Goal: Task Accomplishment & Management: Manage account settings

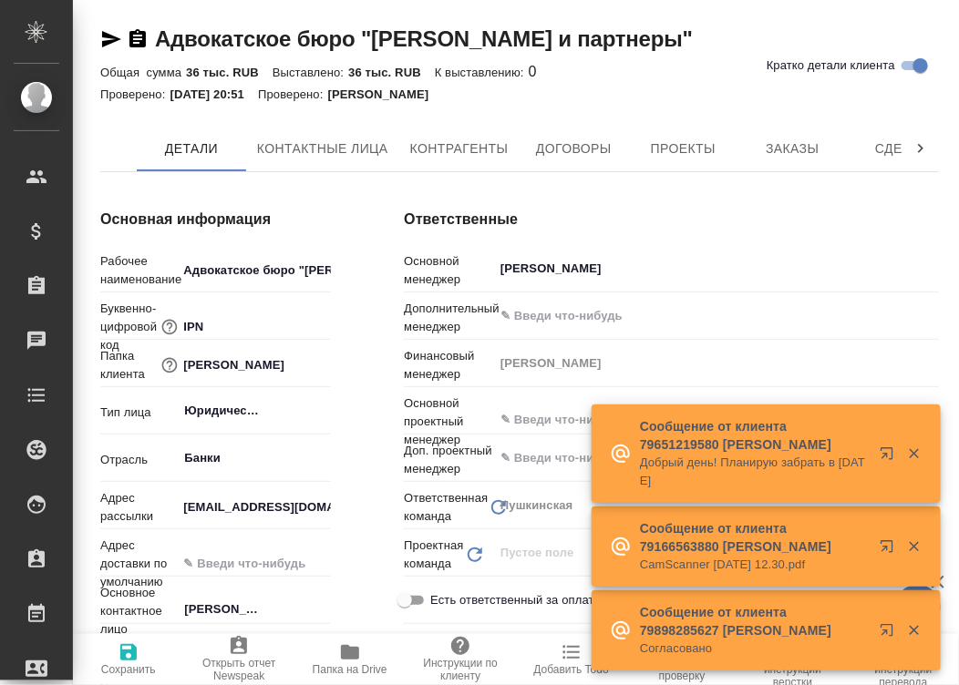
type textarea "x"
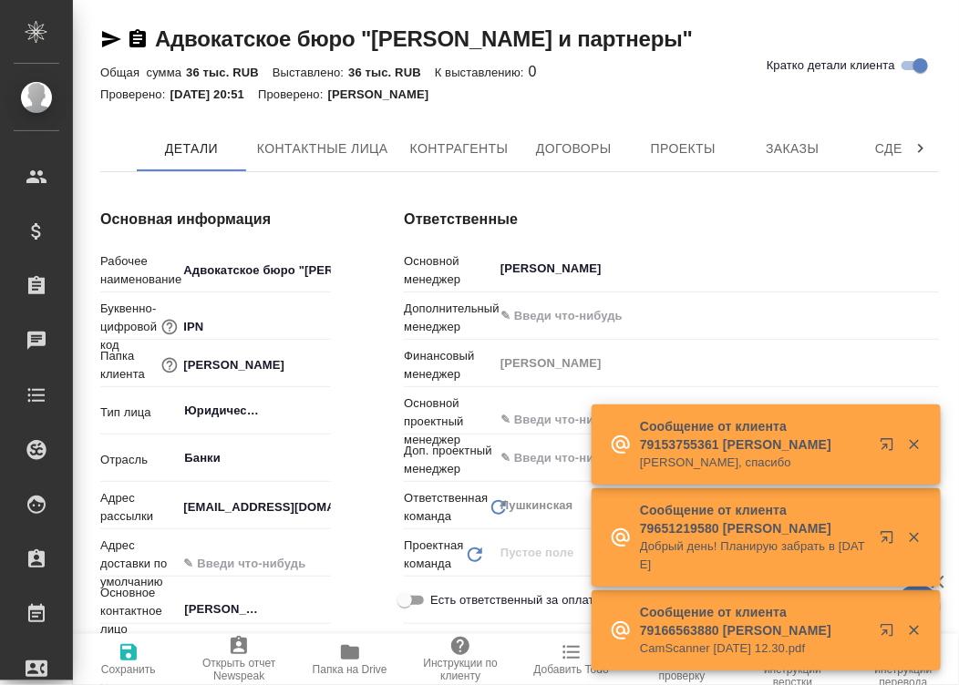
type textarea "x"
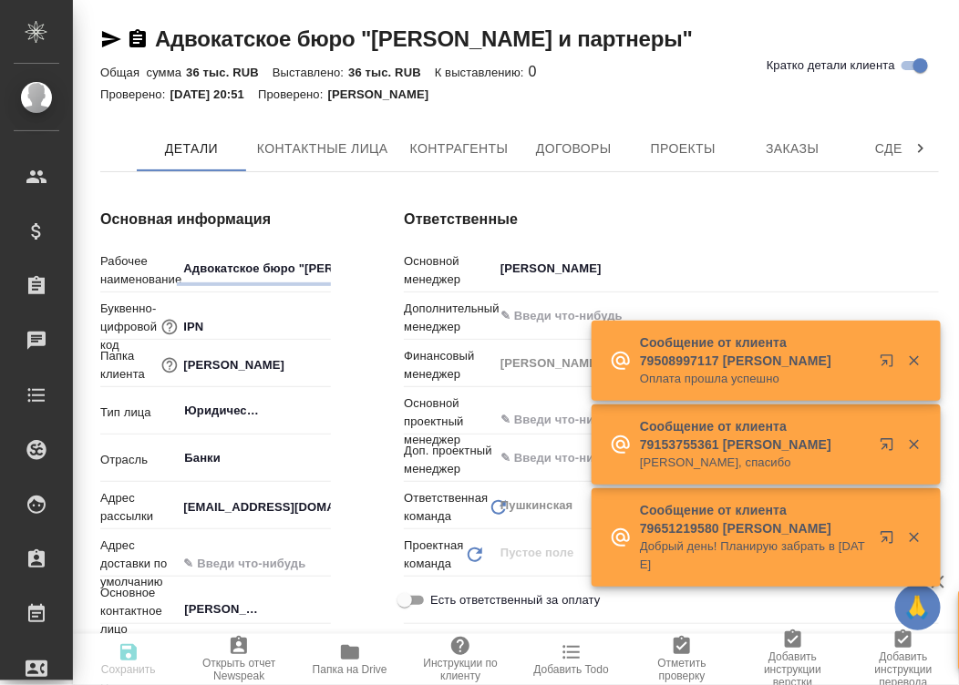
type textarea "x"
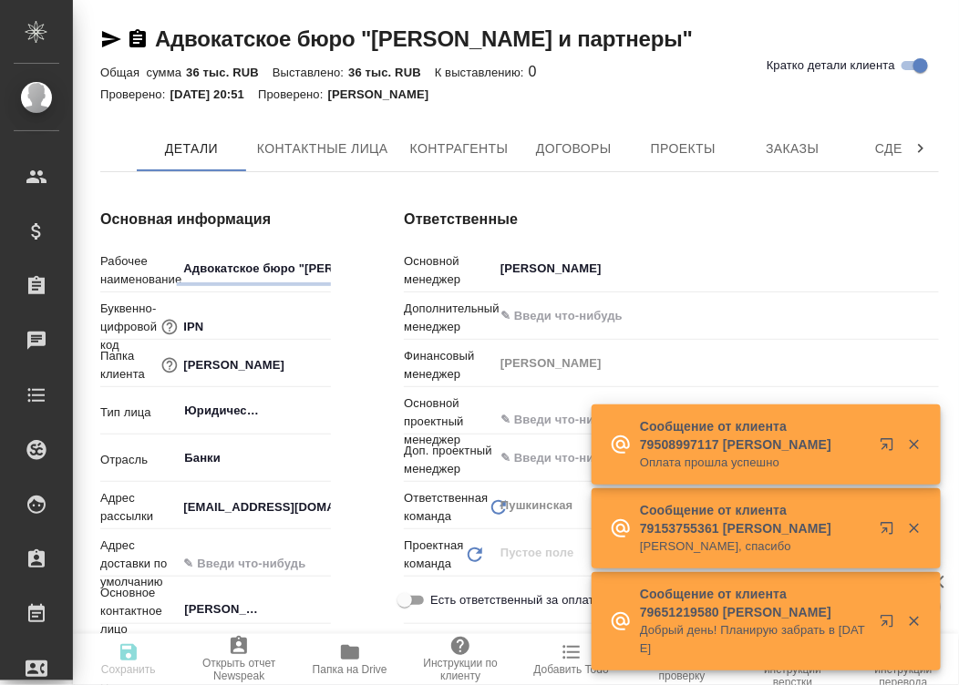
type textarea "x"
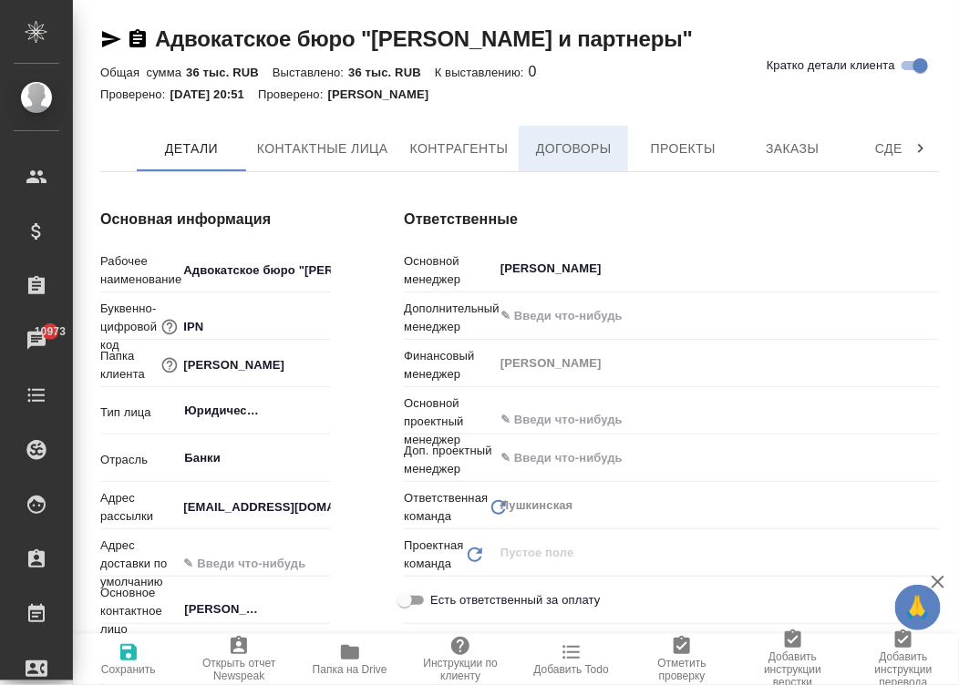
click at [556, 141] on span "Договоры" at bounding box center [574, 149] width 88 height 23
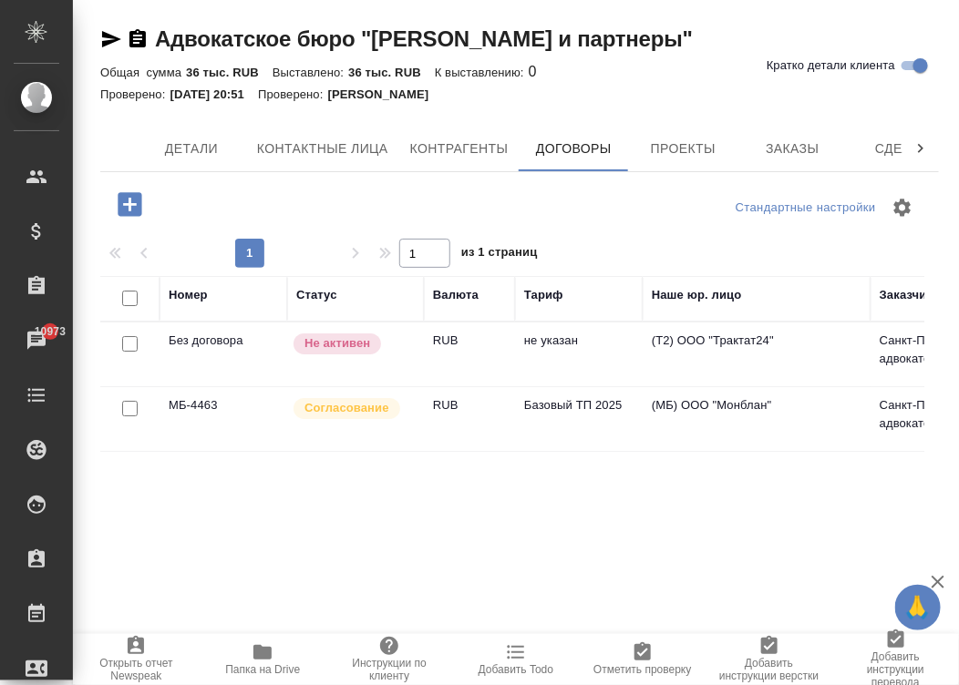
click at [573, 442] on td "Базовый ТП 2025" at bounding box center [579, 419] width 128 height 64
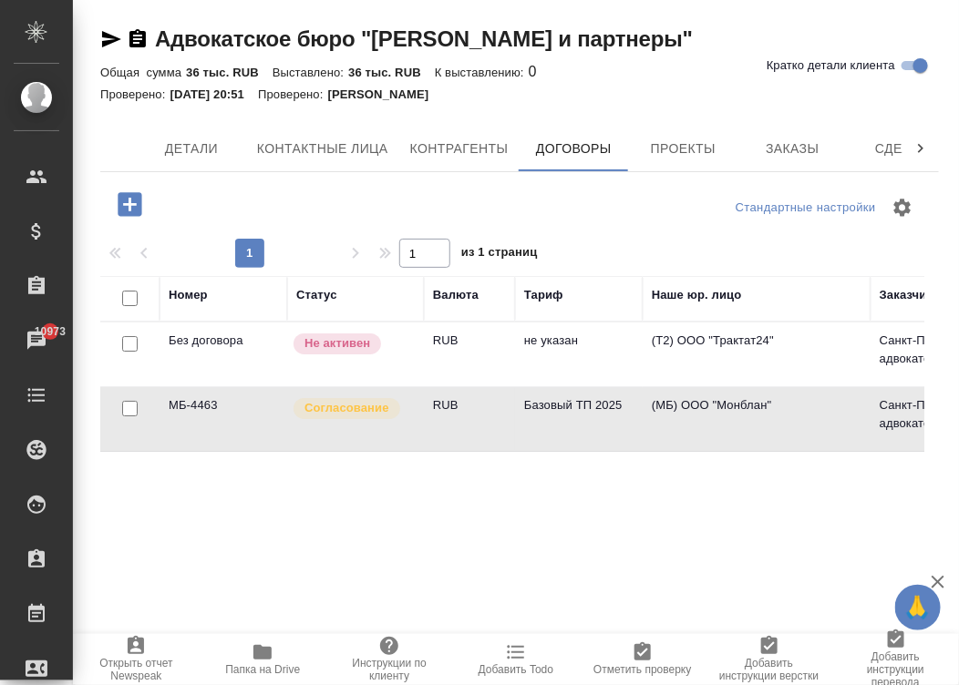
click at [573, 442] on td "Базовый ТП 2025" at bounding box center [579, 419] width 128 height 64
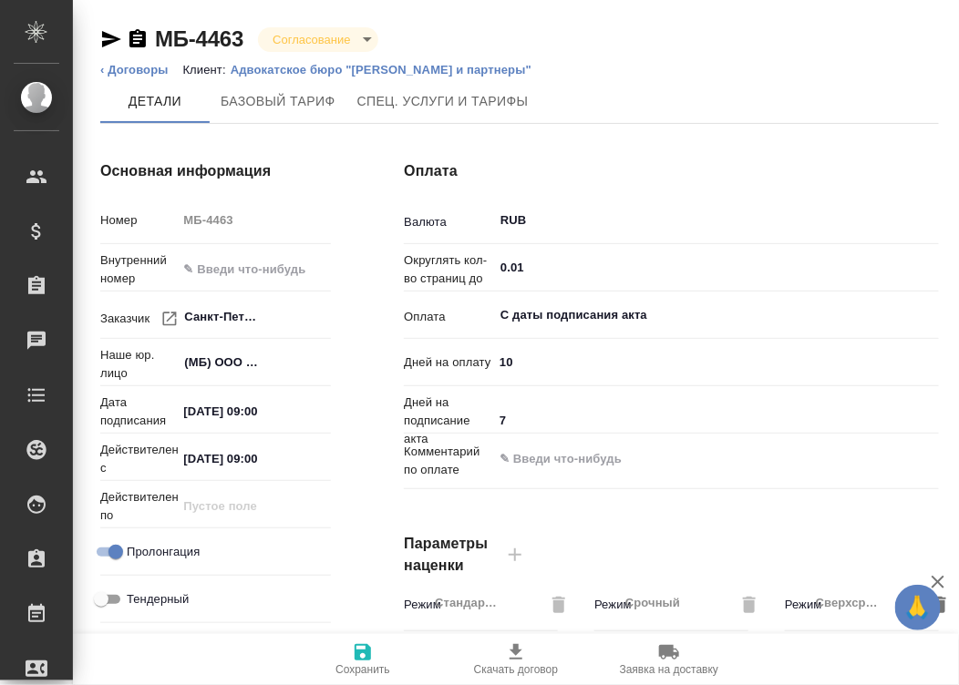
type input "Базовый ТП 2025"
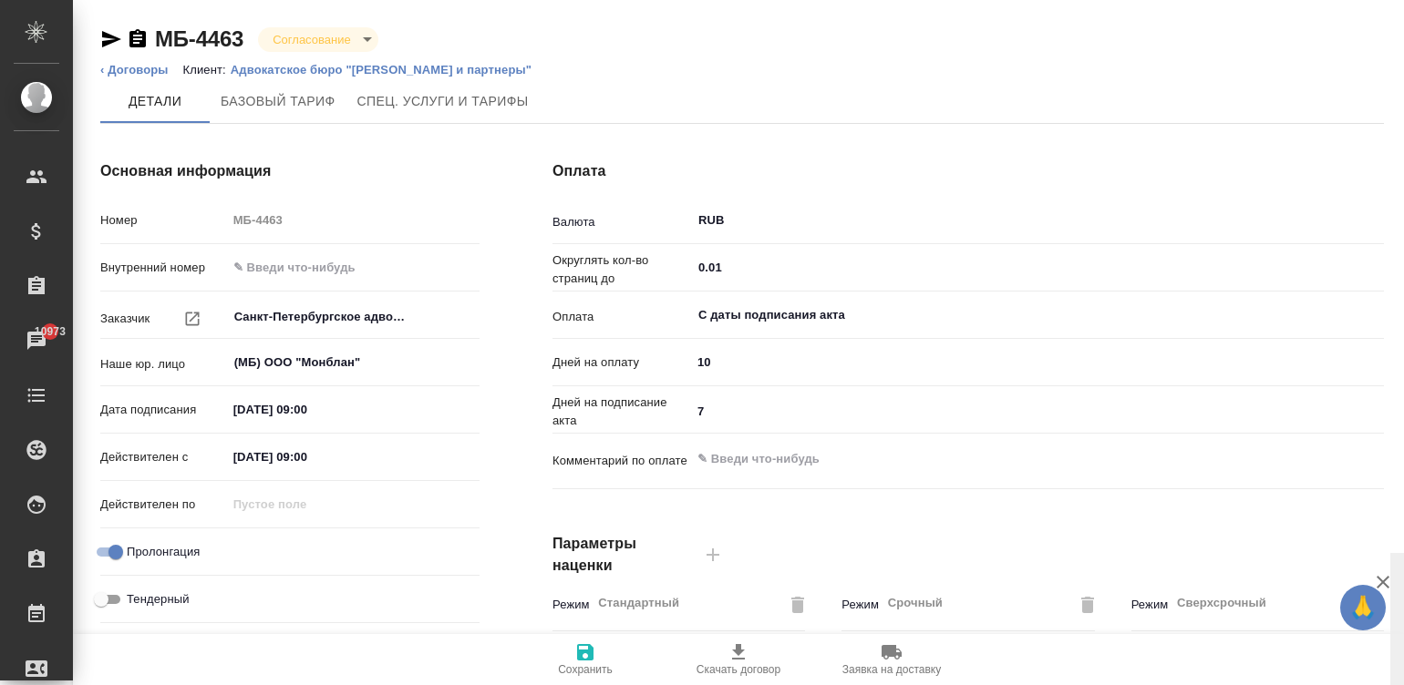
scroll to position [553, 0]
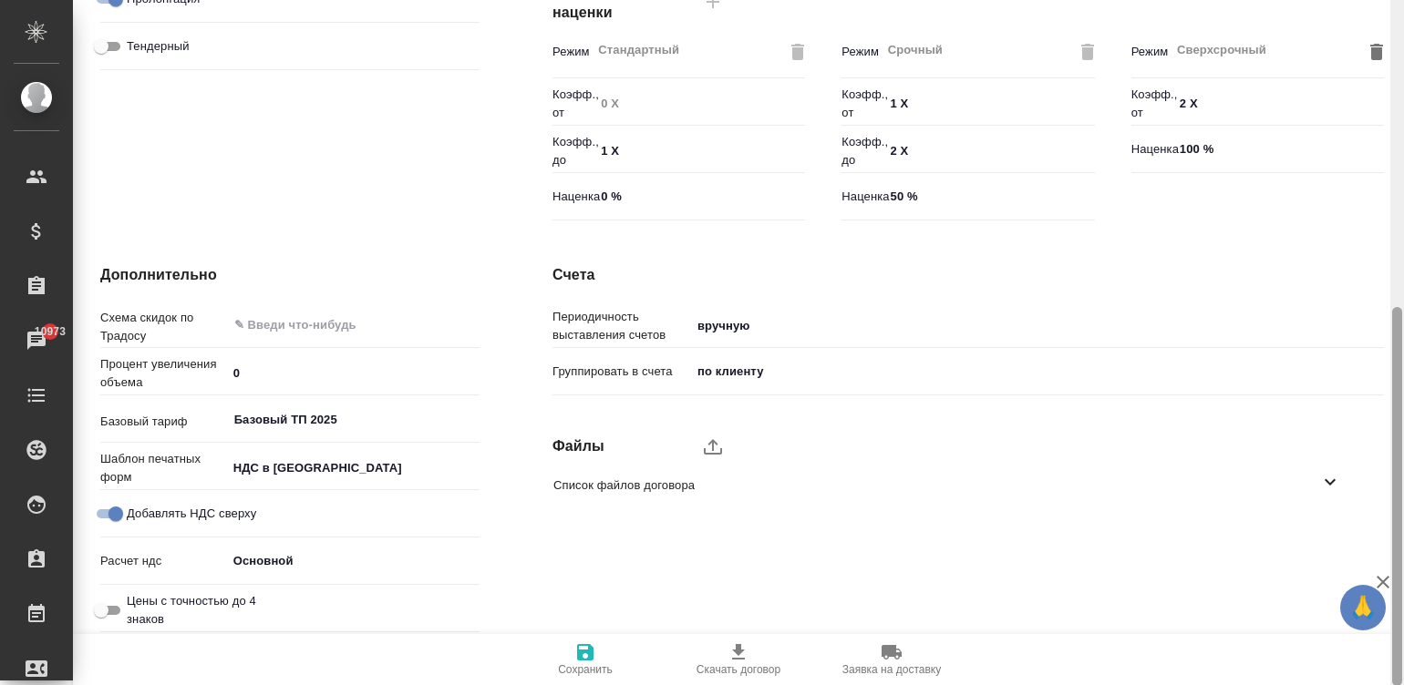
click at [958, 500] on div at bounding box center [1397, 343] width 14 height 686
click at [709, 442] on icon "upload" at bounding box center [713, 446] width 18 height 15
click at [0, 0] on input "upload" at bounding box center [0, 0] width 0 height 0
type textarea "x"
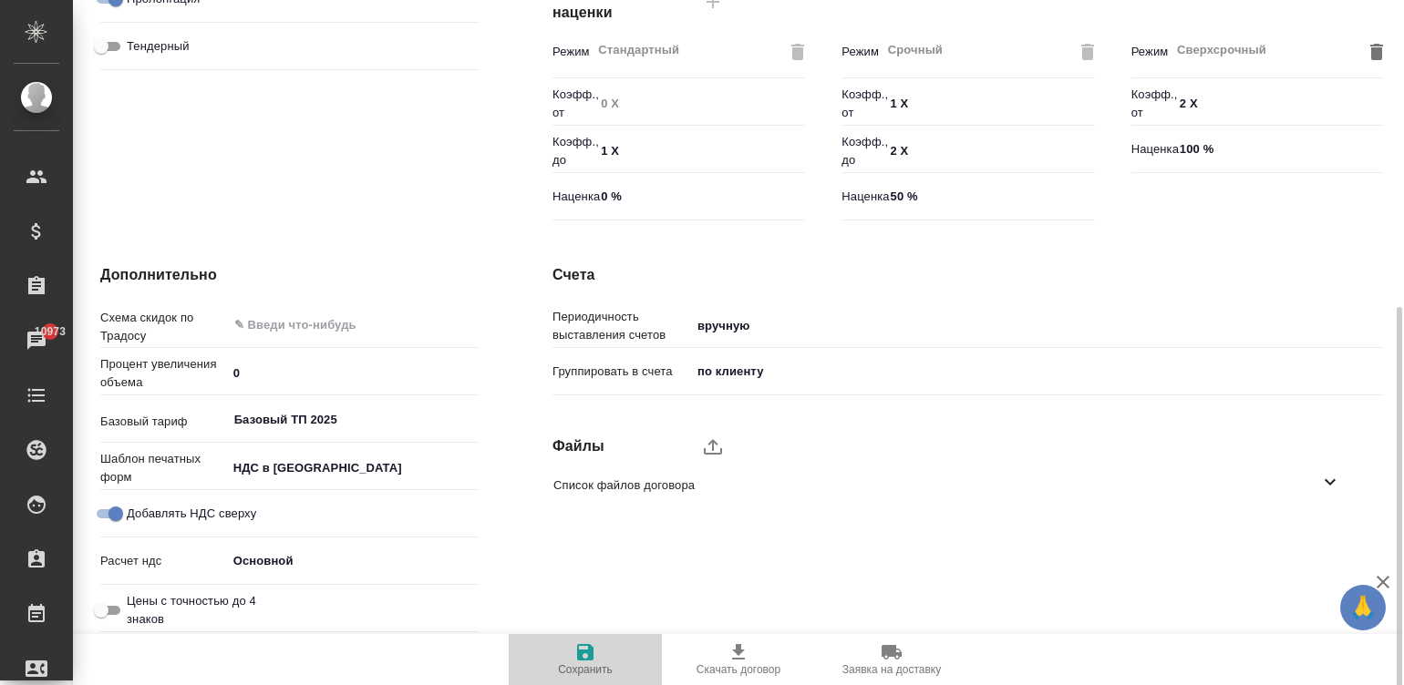
click at [600, 665] on span "Сохранить" at bounding box center [585, 670] width 55 height 13
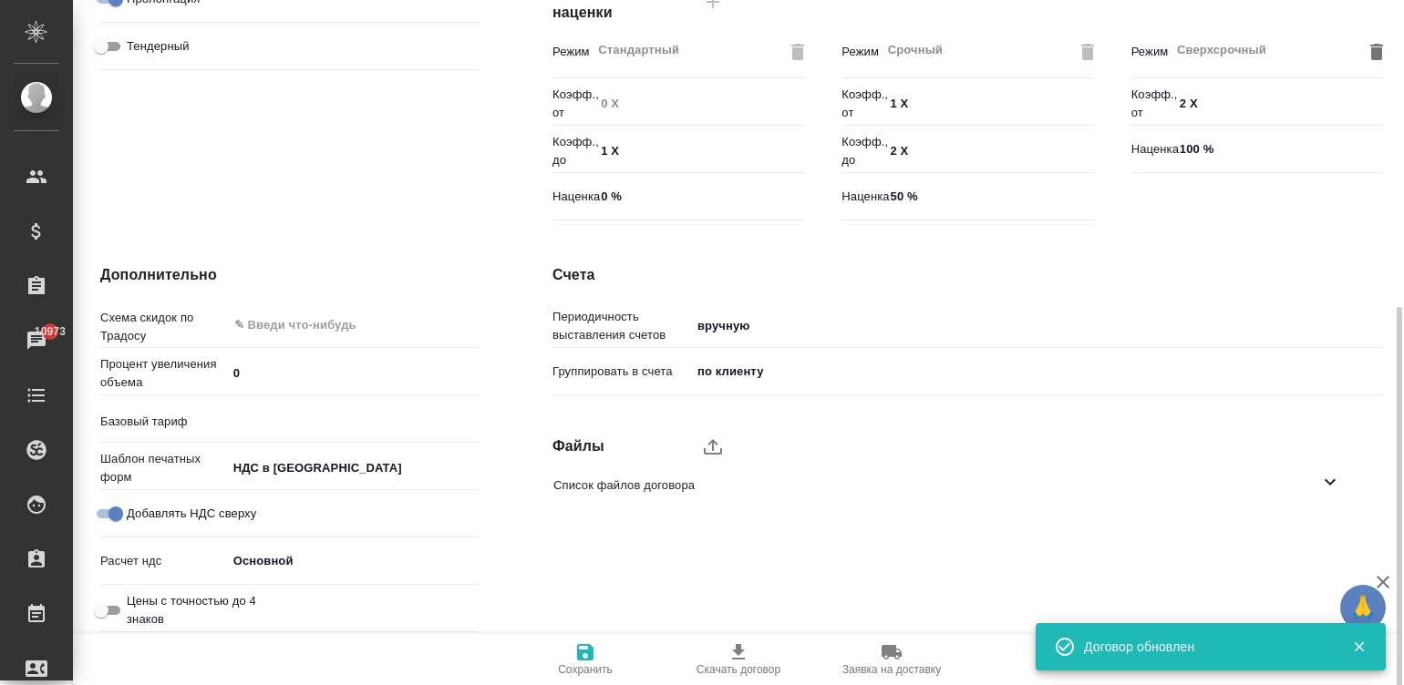
type input "Базовый ТП 2025"
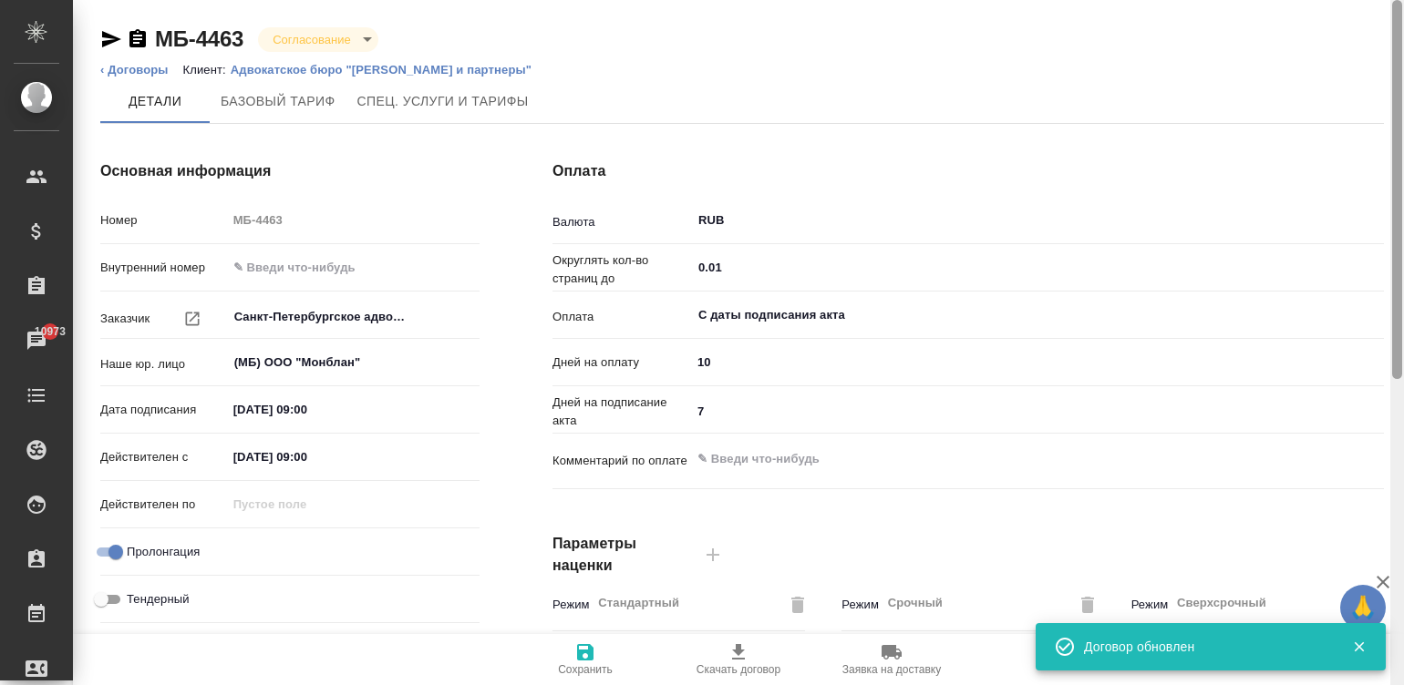
click at [958, 50] on div at bounding box center [1397, 343] width 14 height 686
click at [720, 415] on input "7" at bounding box center [1037, 411] width 691 height 26
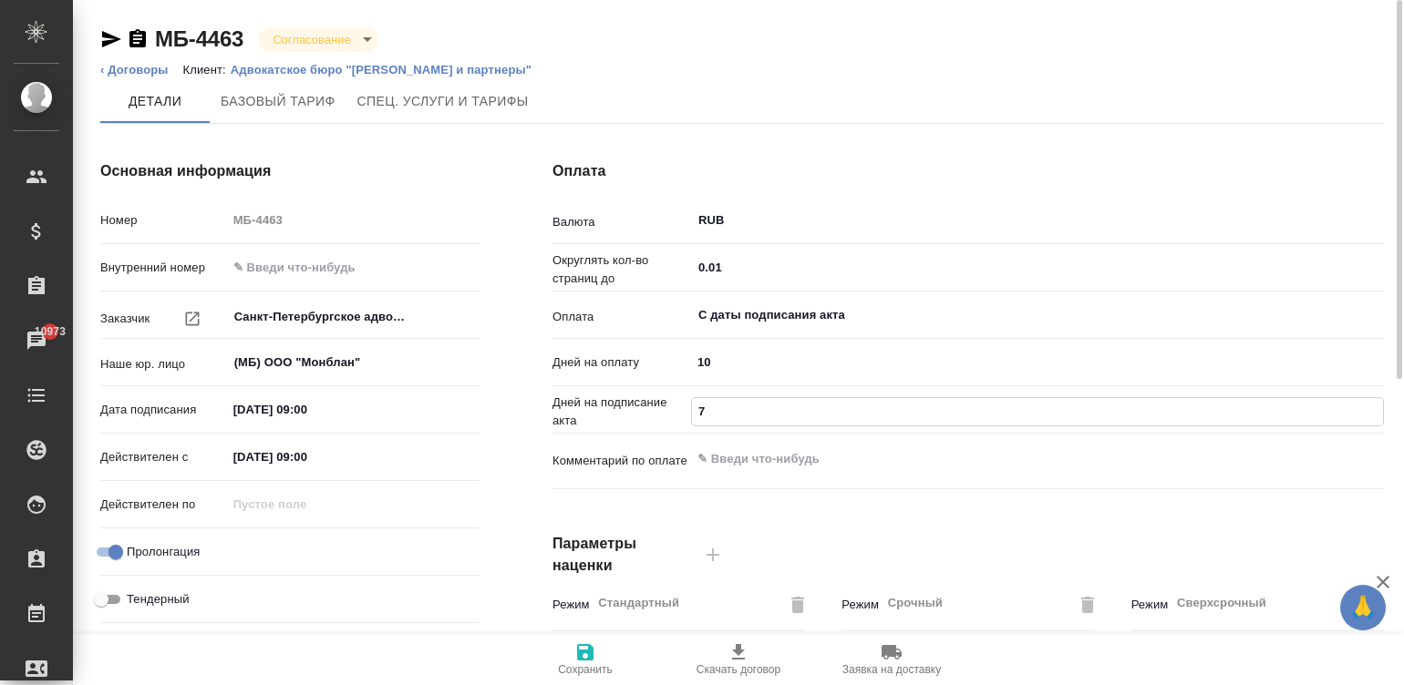
type input "5"
type textarea "x"
type input "5"
click at [582, 665] on span "Сохранить" at bounding box center [585, 670] width 55 height 13
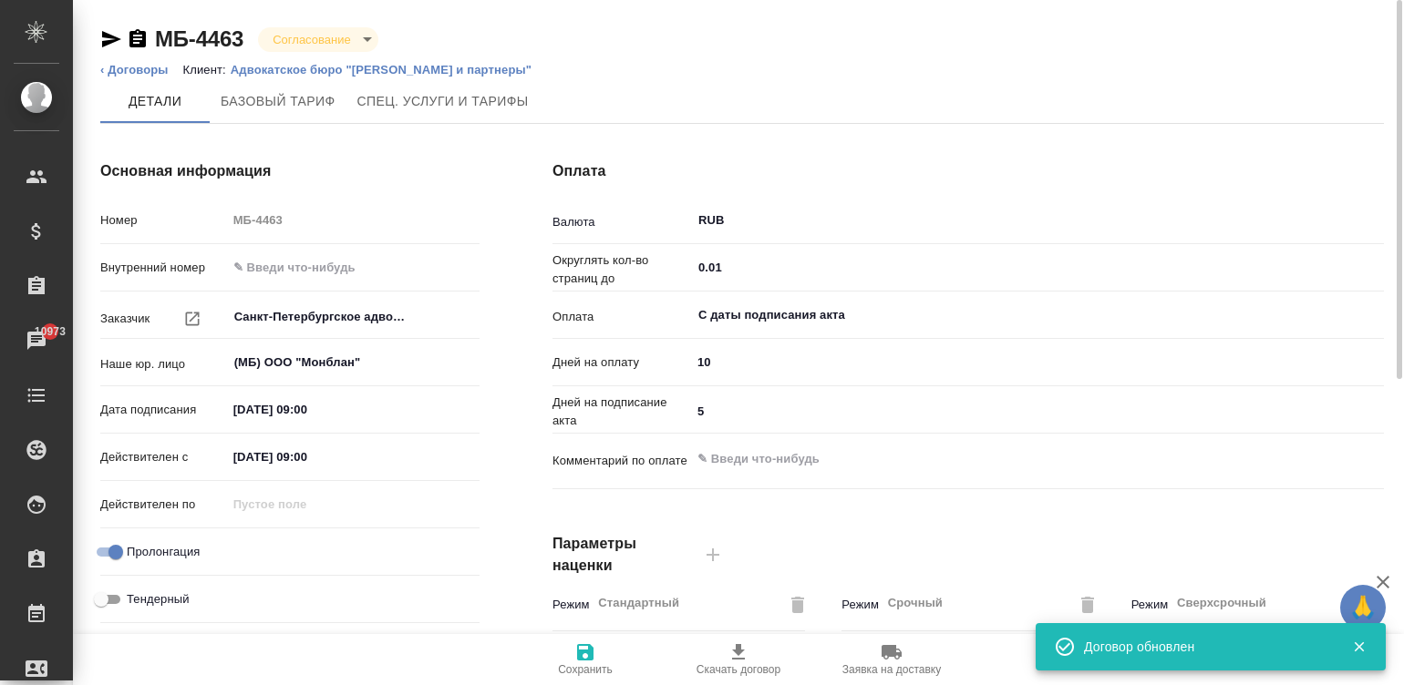
type input "Базовый ТП 2025"
click at [319, 27] on body "🙏 .cls-1 fill:#fff; AWATERA Малинина Мария m.malinina Клиенты Спецификации Зака…" at bounding box center [702, 342] width 1404 height 685
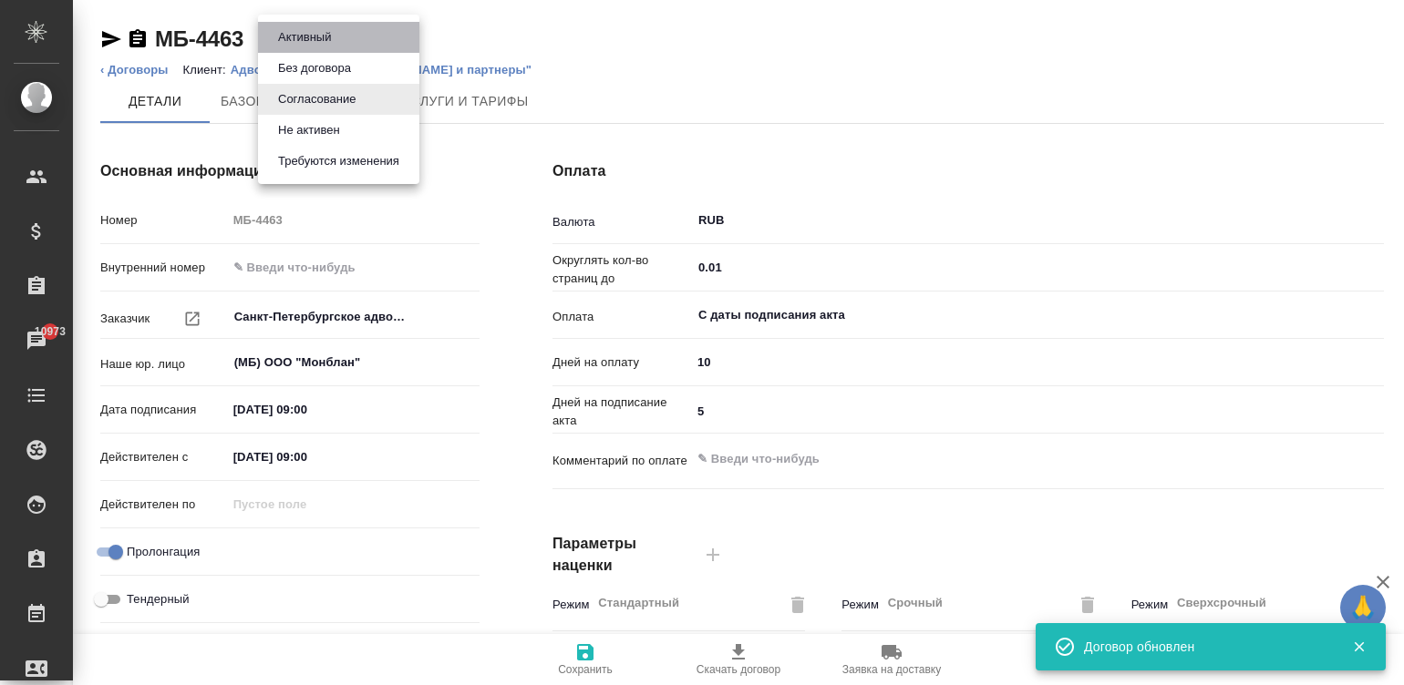
click at [339, 35] on li "Активный" at bounding box center [338, 37] width 161 height 31
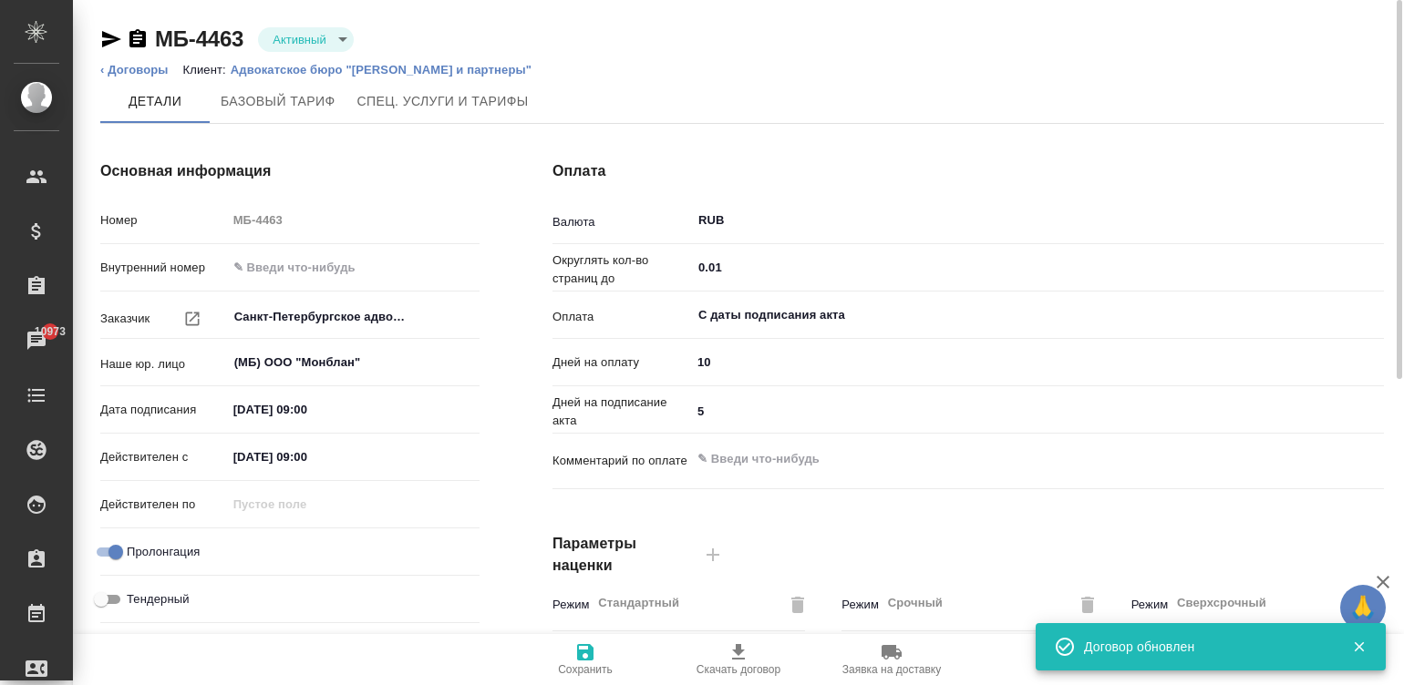
type input "Базовый ТП 2025"
click at [564, 684] on button "Сохранить" at bounding box center [585, 659] width 153 height 51
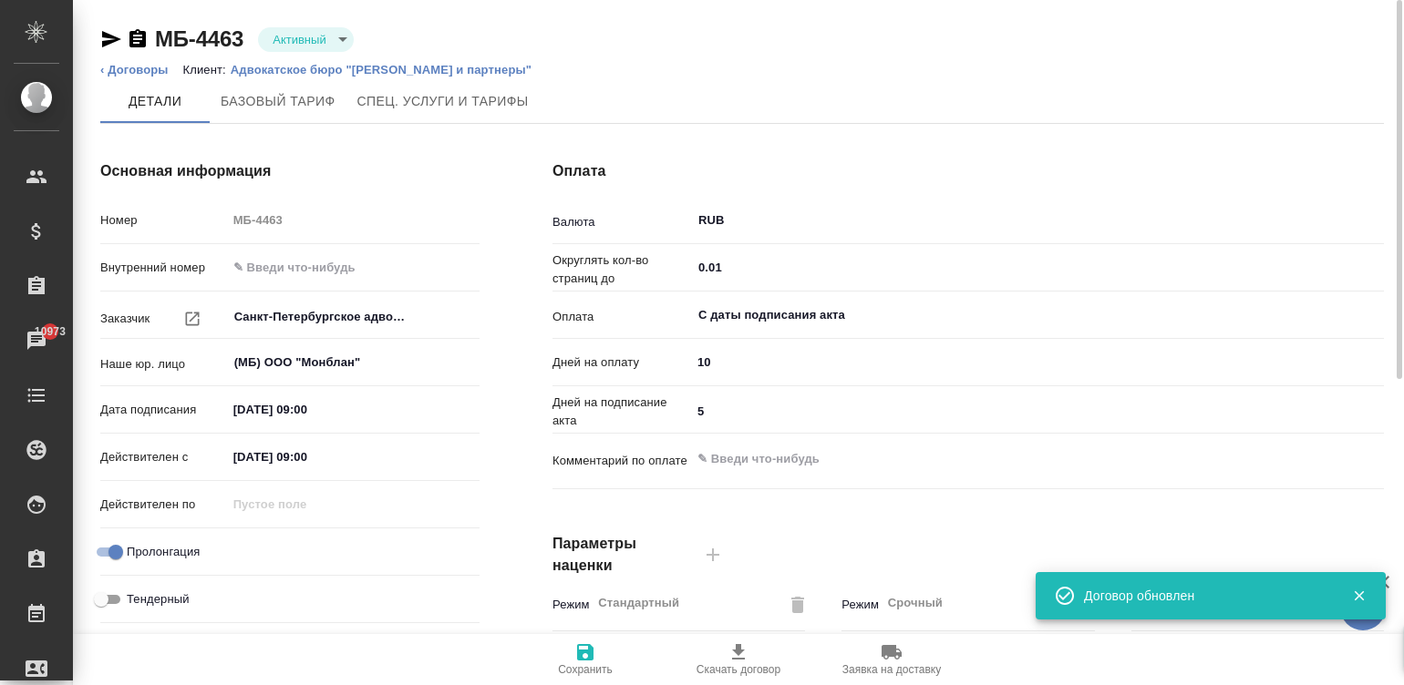
type input "Базовый ТП 2025"
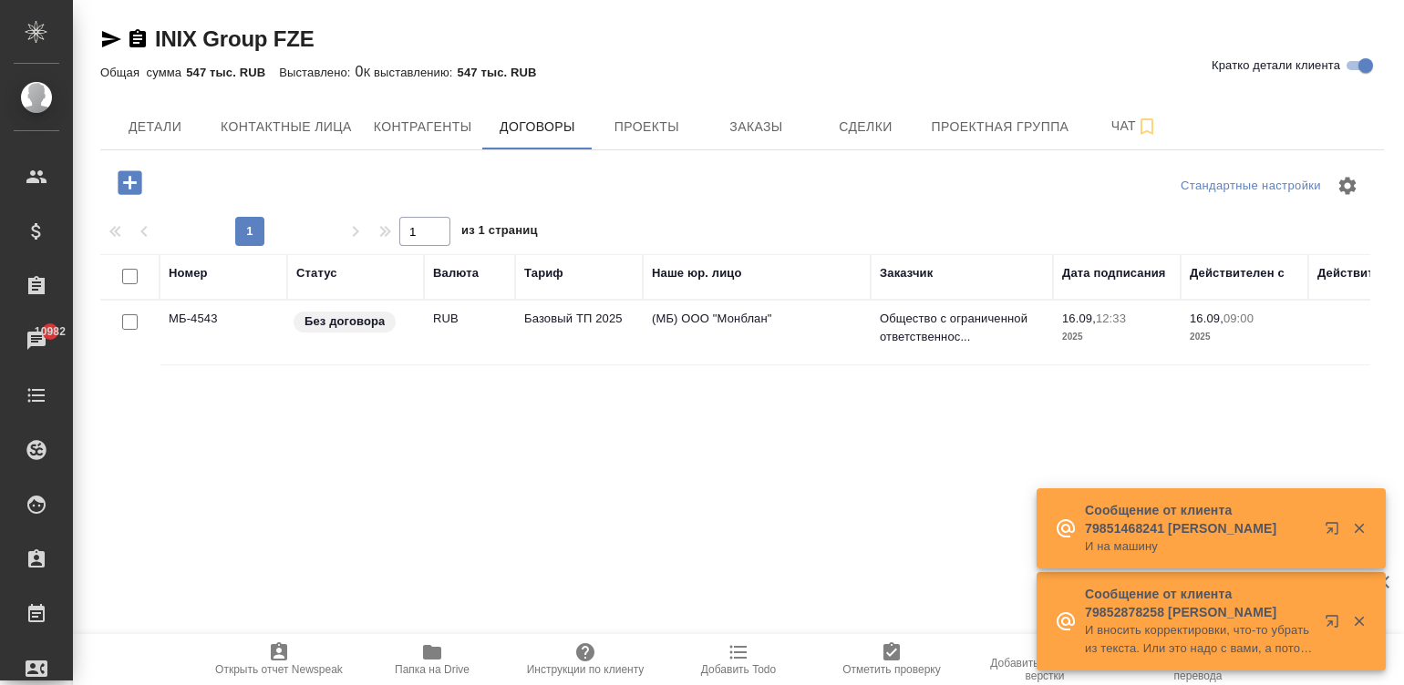
click at [508, 319] on td "RUB" at bounding box center [469, 333] width 91 height 64
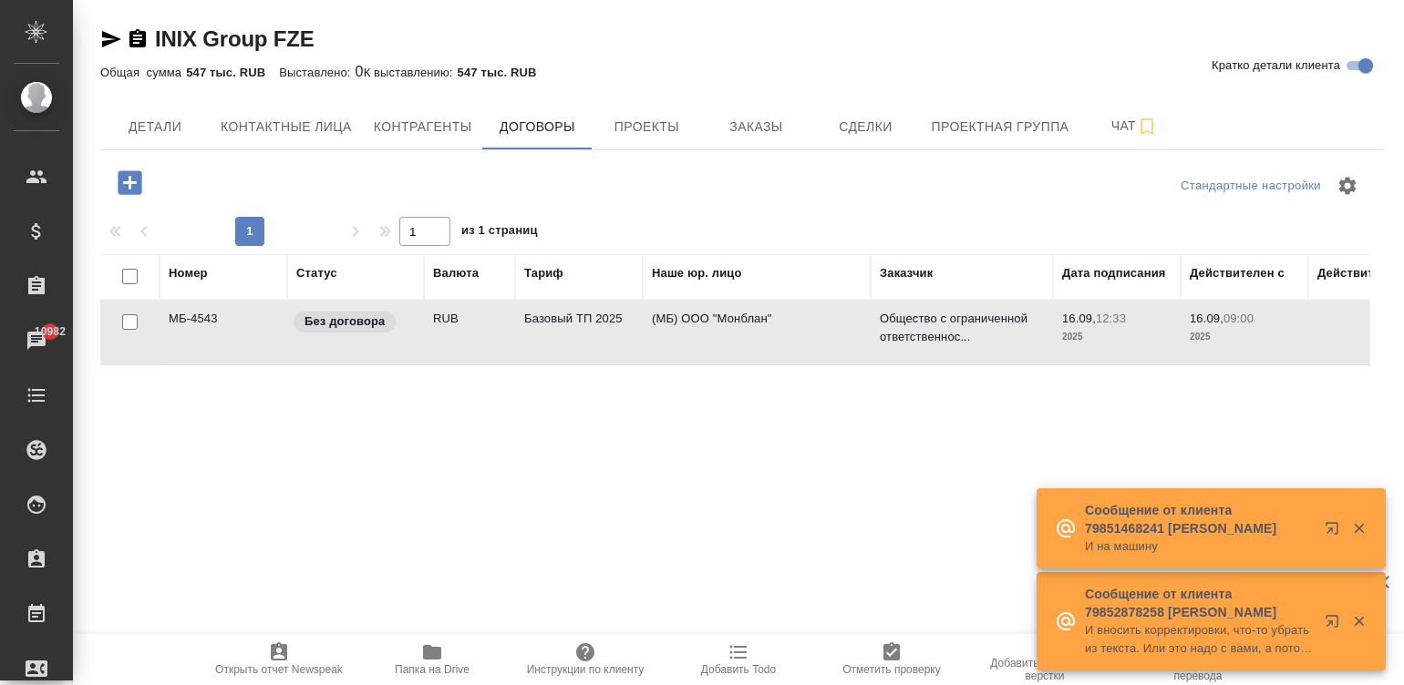
click at [508, 319] on td "RUB" at bounding box center [469, 333] width 91 height 64
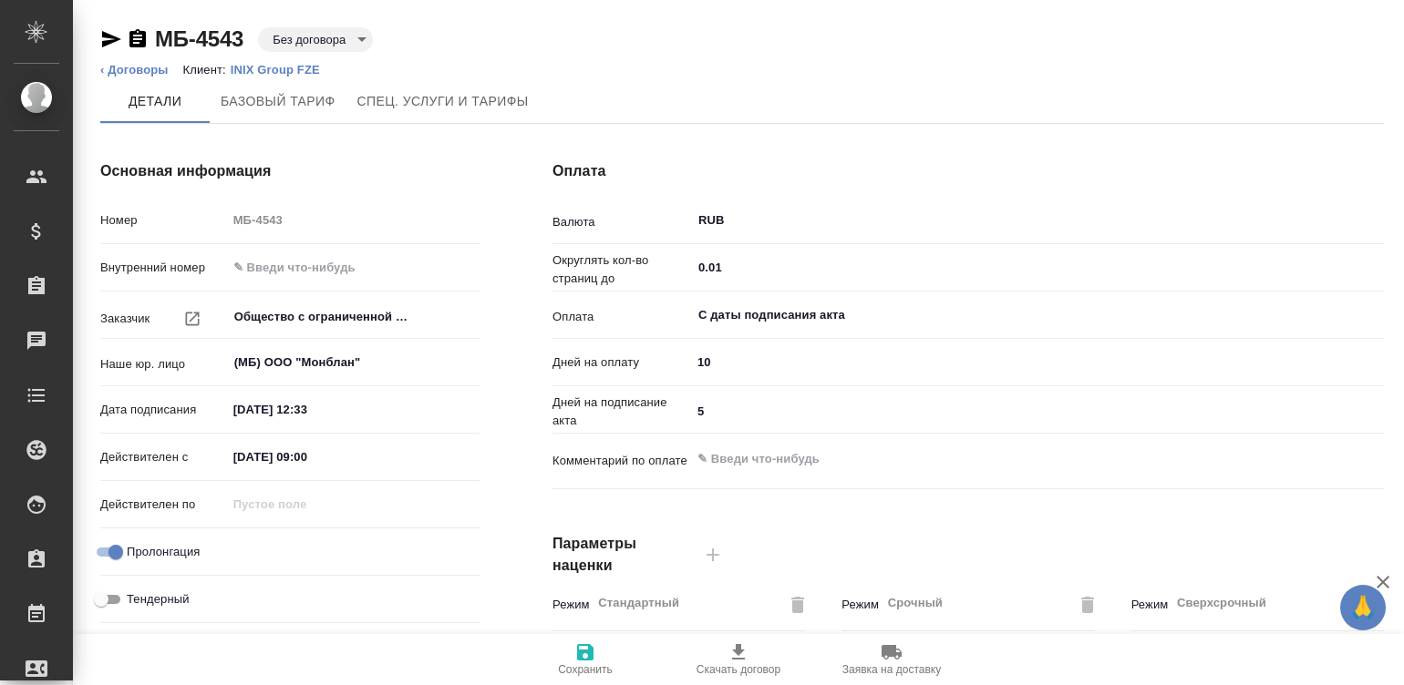
type input "Базовый ТП 2025"
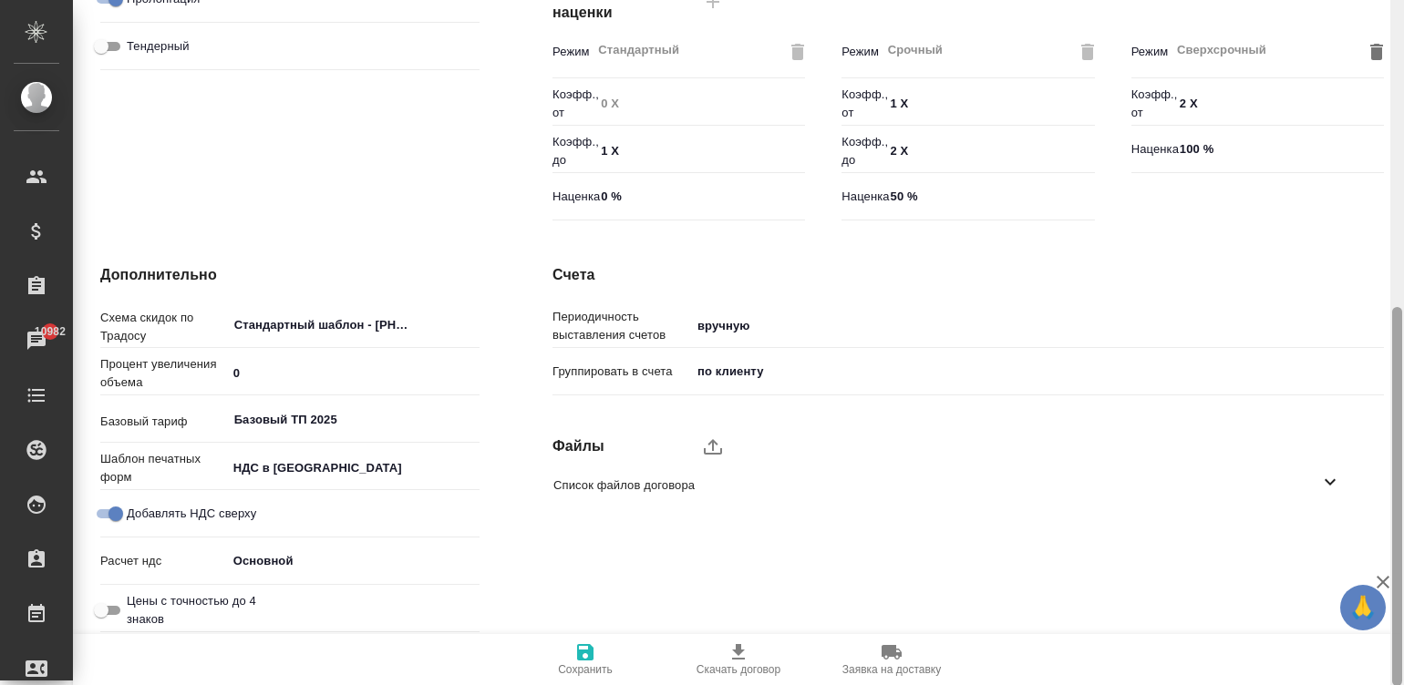
click at [1397, 479] on div at bounding box center [1397, 343] width 14 height 686
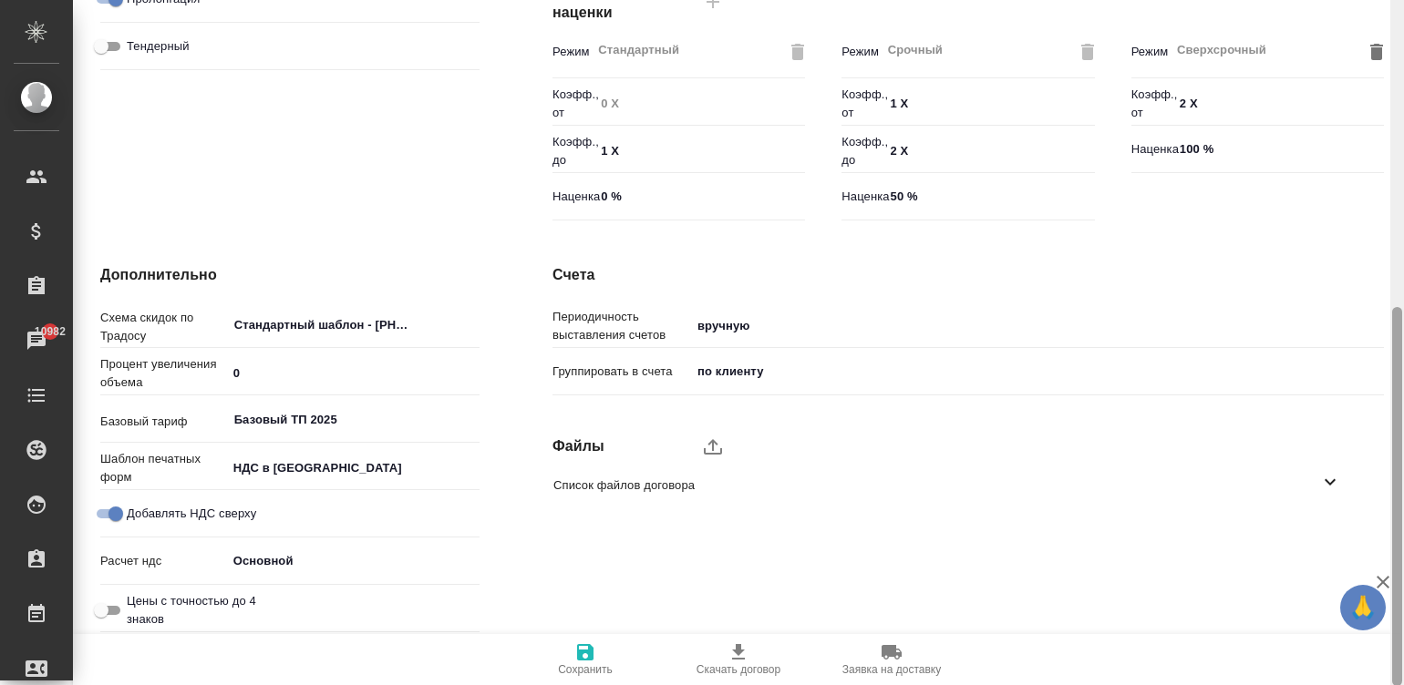
click at [1392, 438] on div at bounding box center [1397, 343] width 14 height 686
click at [705, 443] on icon "upload" at bounding box center [713, 447] width 22 height 22
click at [0, 0] on input "upload" at bounding box center [0, 0] width 0 height 0
type input "Общество с ограниченной ответственностью «ПРОИВЕСТ»"
click at [672, 501] on div "Список файлов договора" at bounding box center [954, 485] width 831 height 43
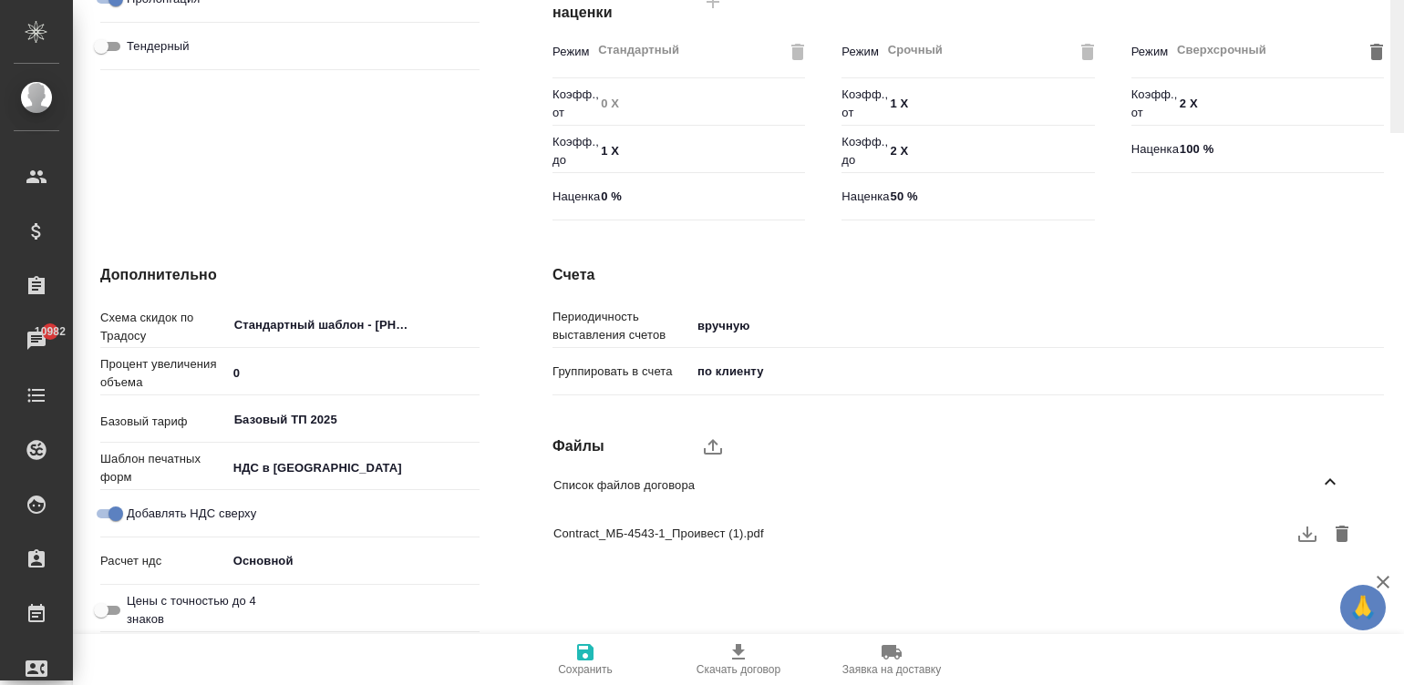
scroll to position [0, 0]
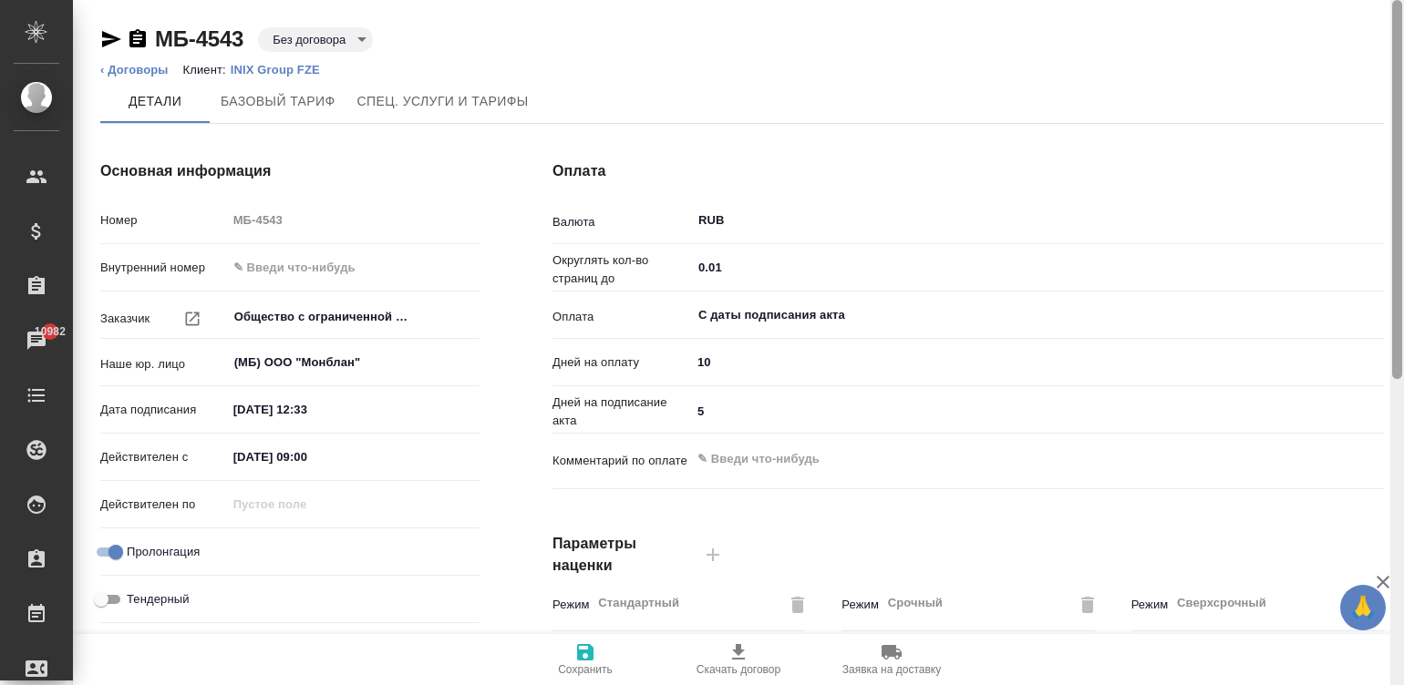
click at [1397, 33] on div at bounding box center [1397, 343] width 14 height 686
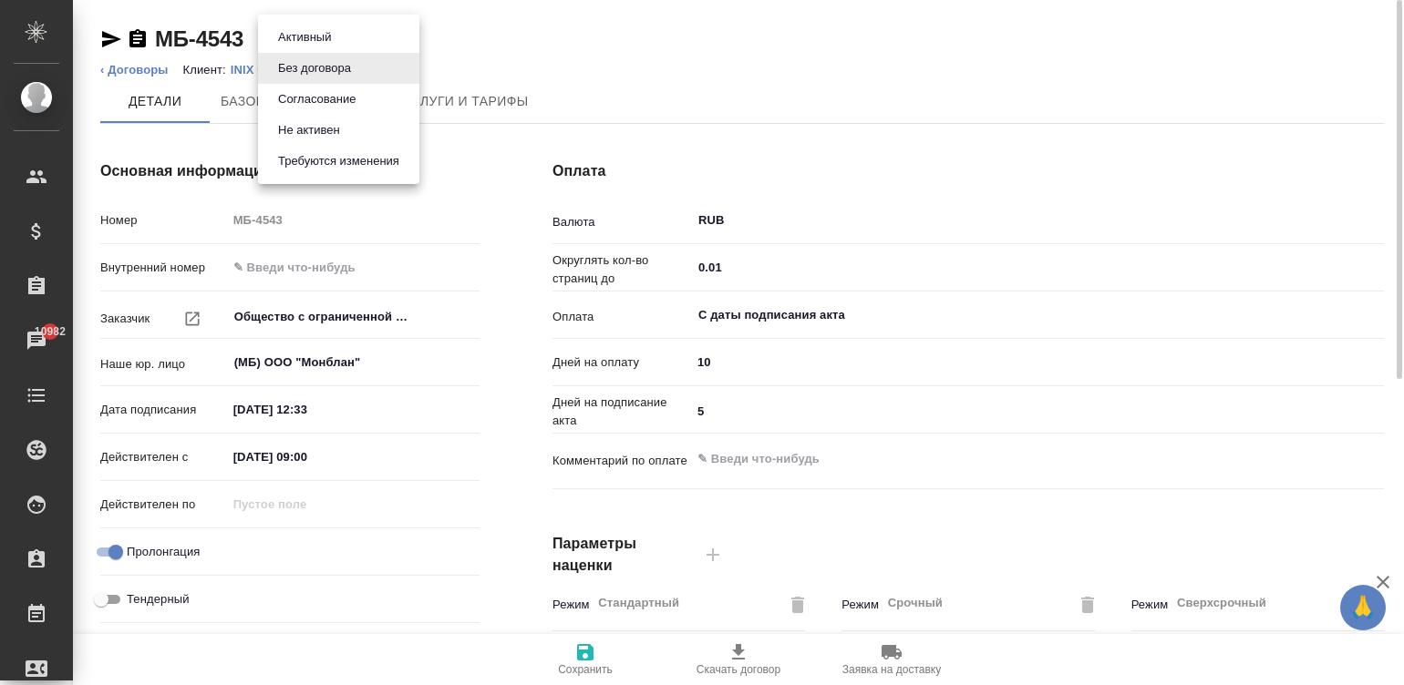
click at [306, 37] on body "🙏 .cls-1 fill:#fff; AWATERA Малинина Мария m.malinina Клиенты Спецификации Зака…" at bounding box center [702, 342] width 1404 height 685
click at [344, 32] on li "Активный" at bounding box center [338, 37] width 161 height 31
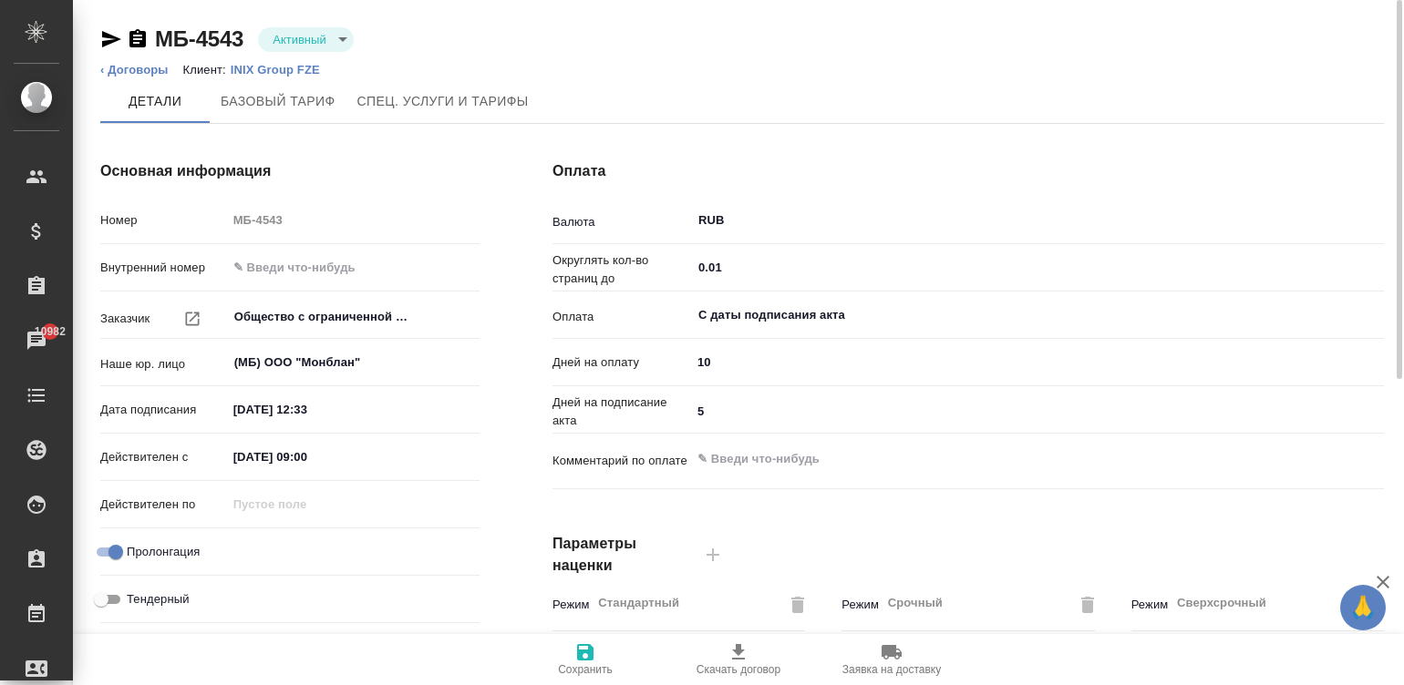
type input "Базовый ТП 2025"
click at [583, 655] on icon "button" at bounding box center [585, 653] width 22 height 22
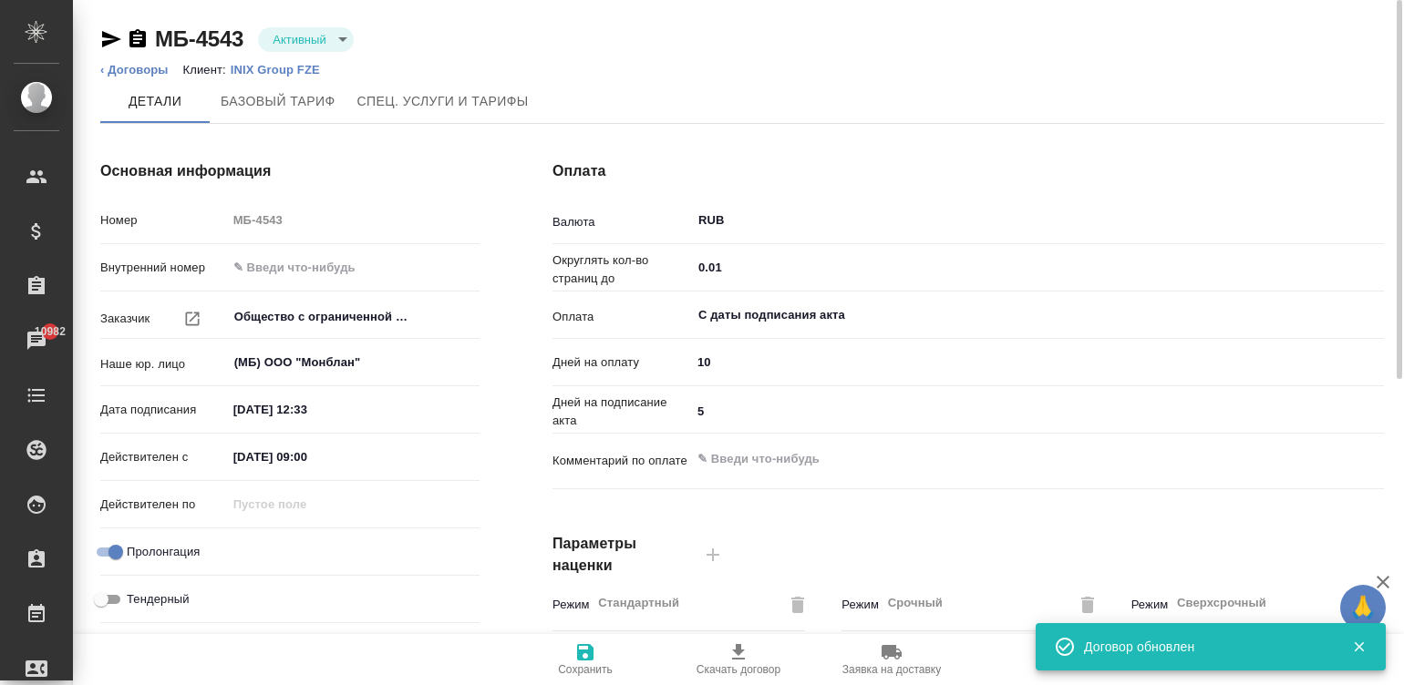
type input "Базовый ТП 2025"
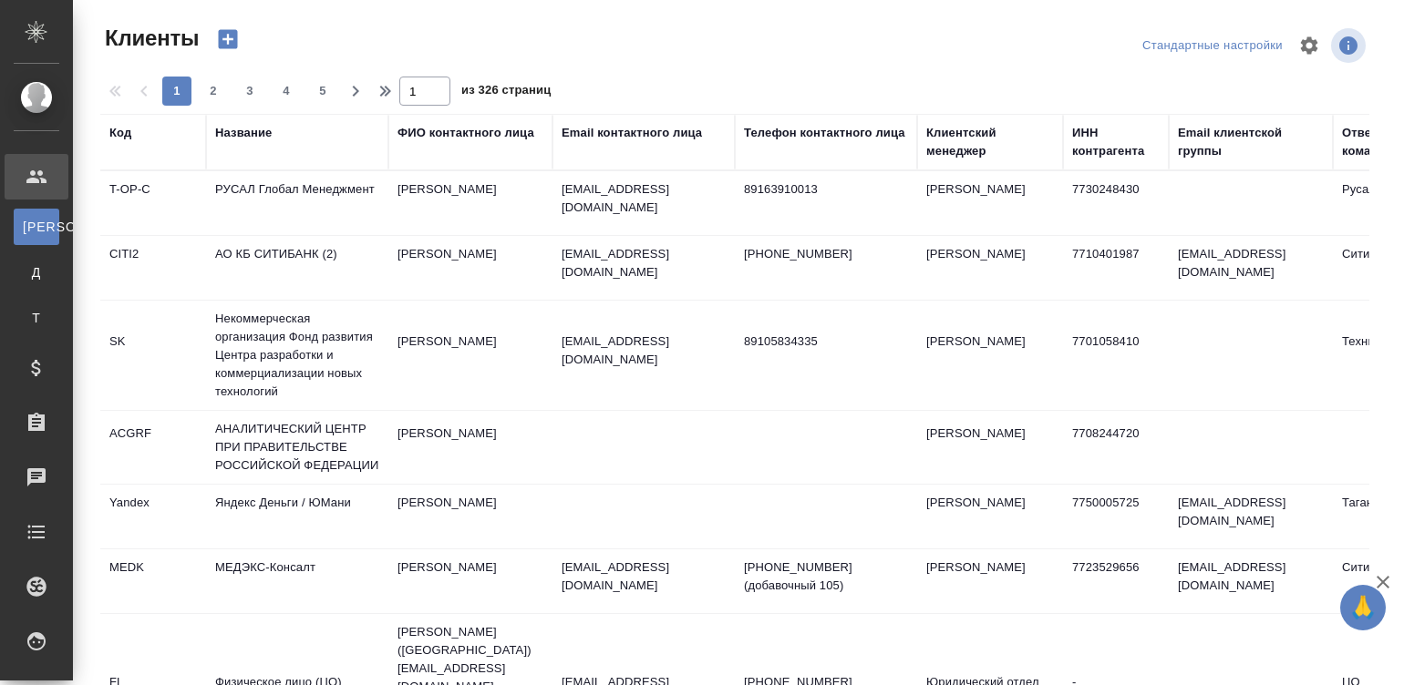
select select "RU"
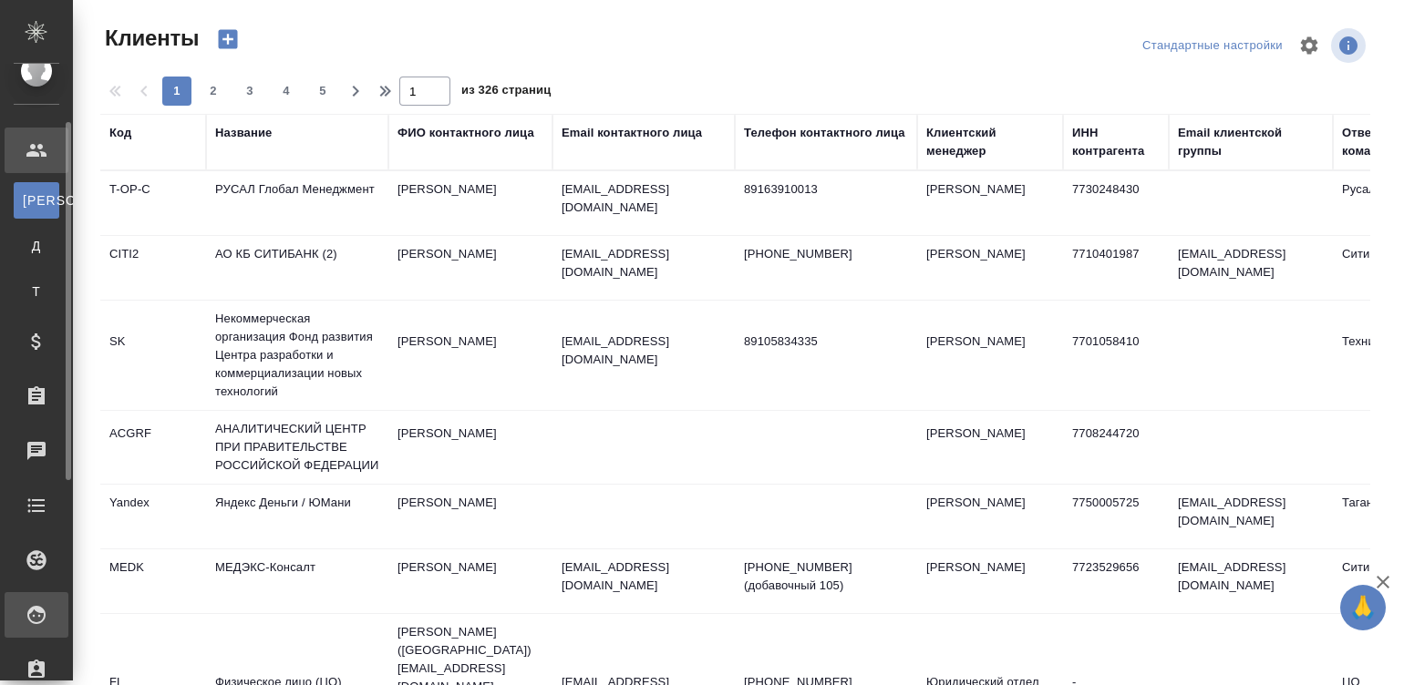
scroll to position [82, 0]
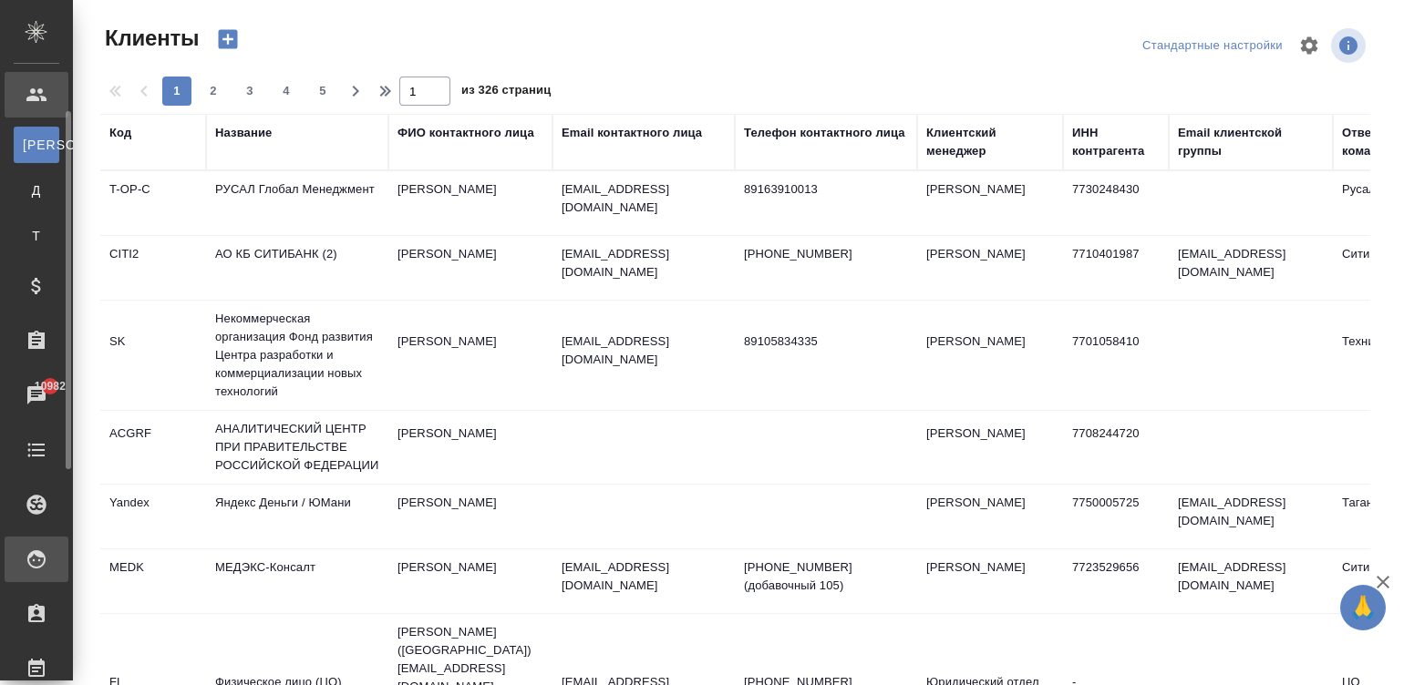
click at [36, 537] on div "Исполнители" at bounding box center [37, 560] width 64 height 46
click at [27, 659] on div "Для CM/VM" at bounding box center [13, 655] width 27 height 18
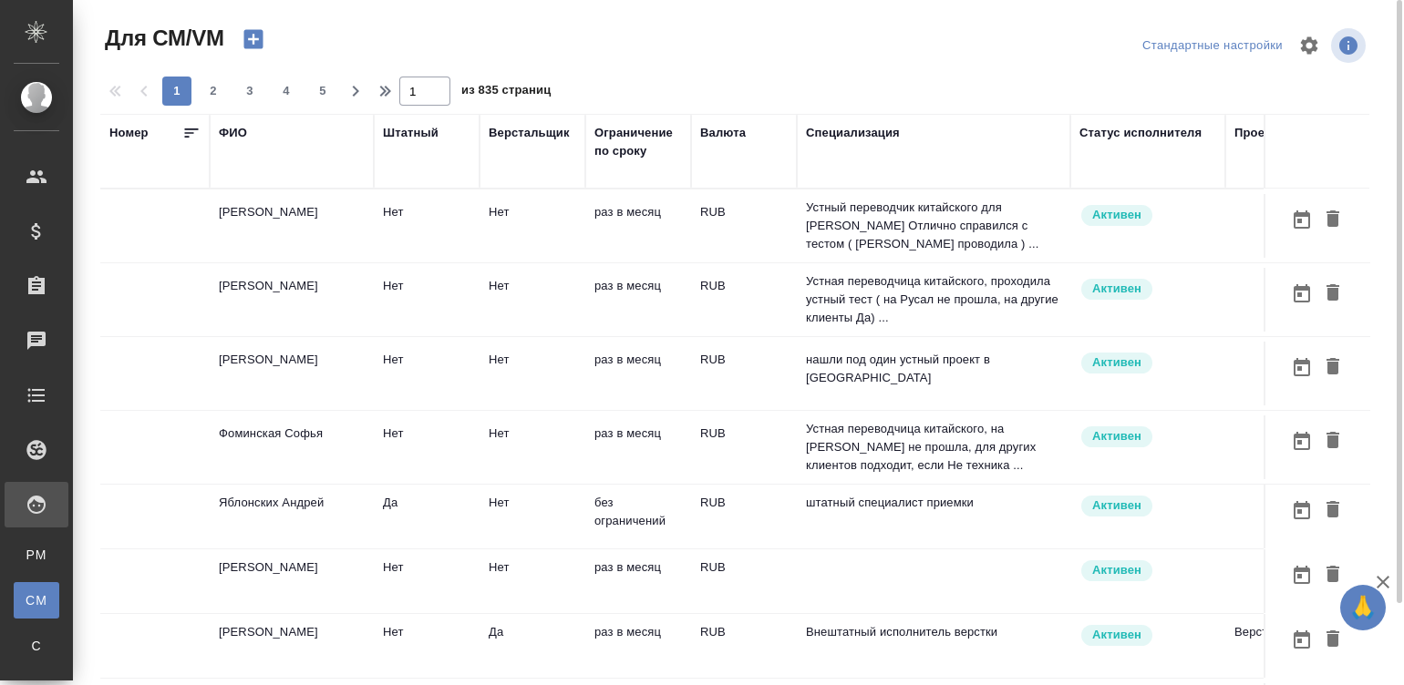
click at [618, 235] on td "раз в месяц" at bounding box center [638, 226] width 106 height 64
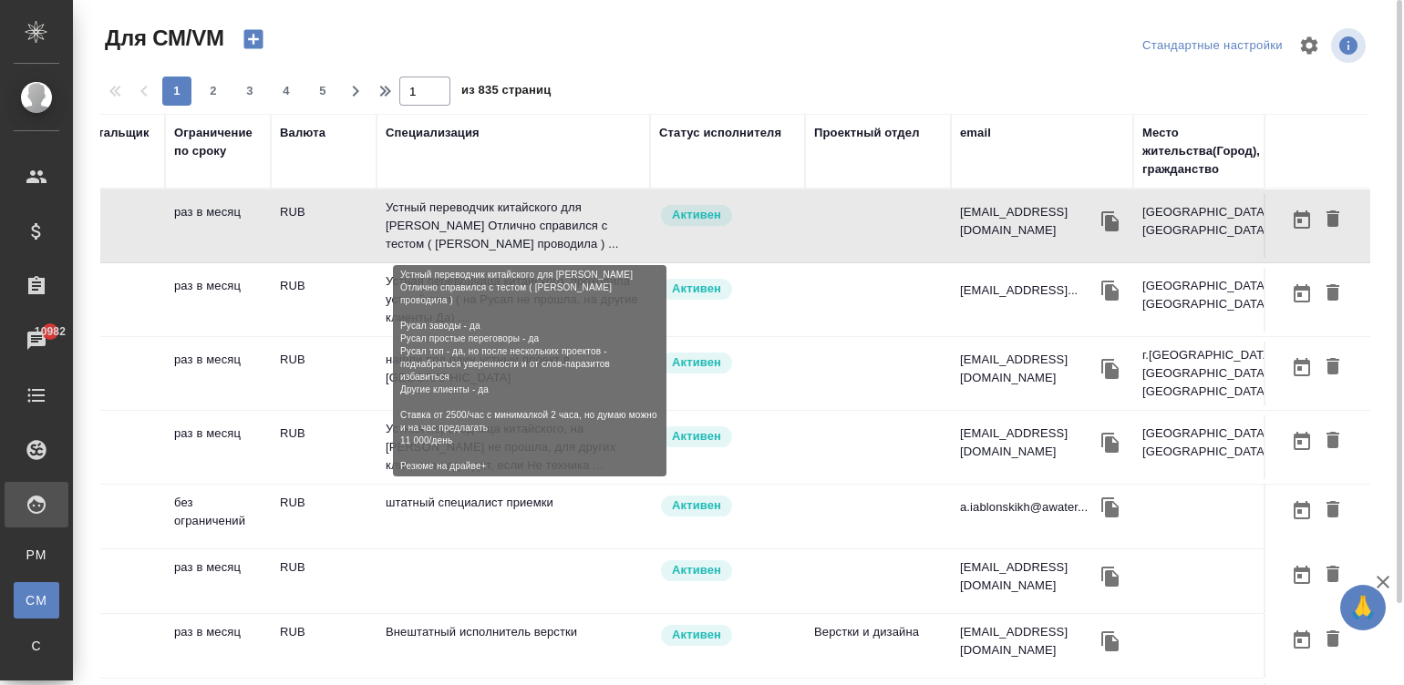
scroll to position [0, 455]
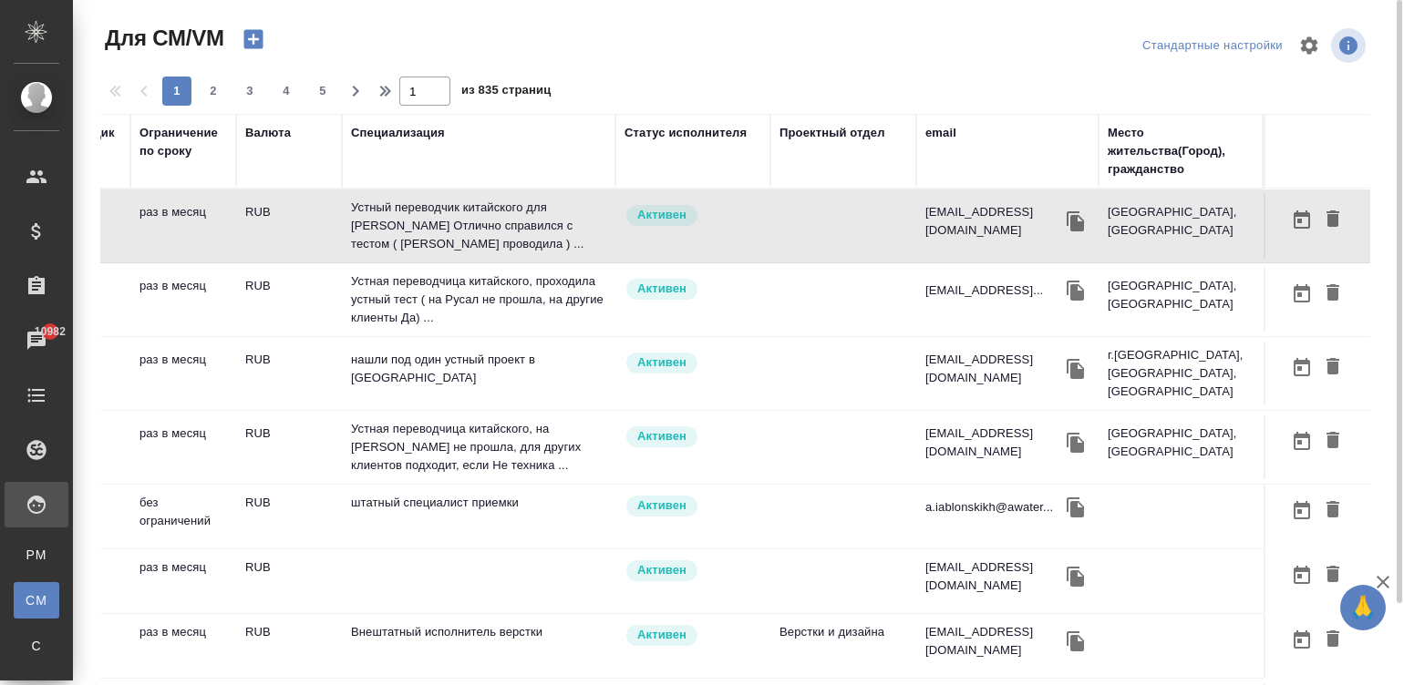
click at [946, 131] on div "email" at bounding box center [940, 133] width 31 height 18
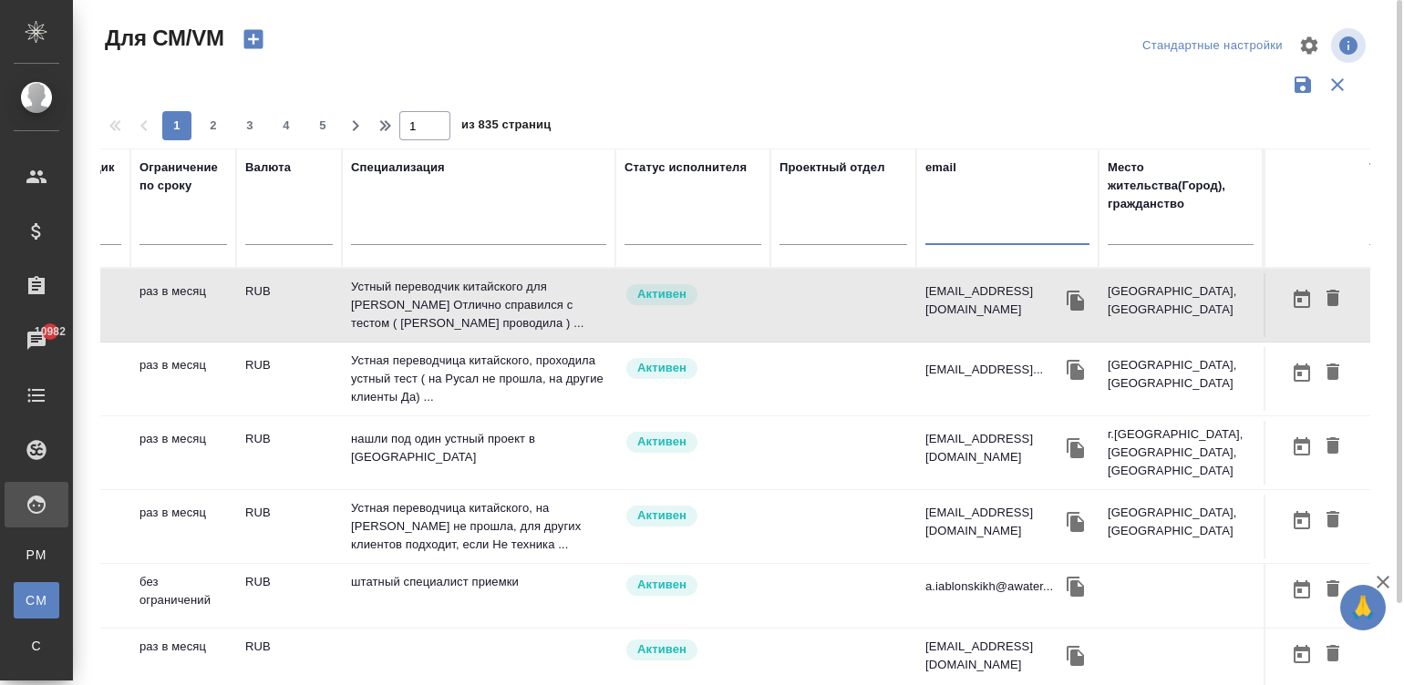
click at [936, 224] on input "text" at bounding box center [1007, 233] width 164 height 23
paste input "triango@rambler.ru"
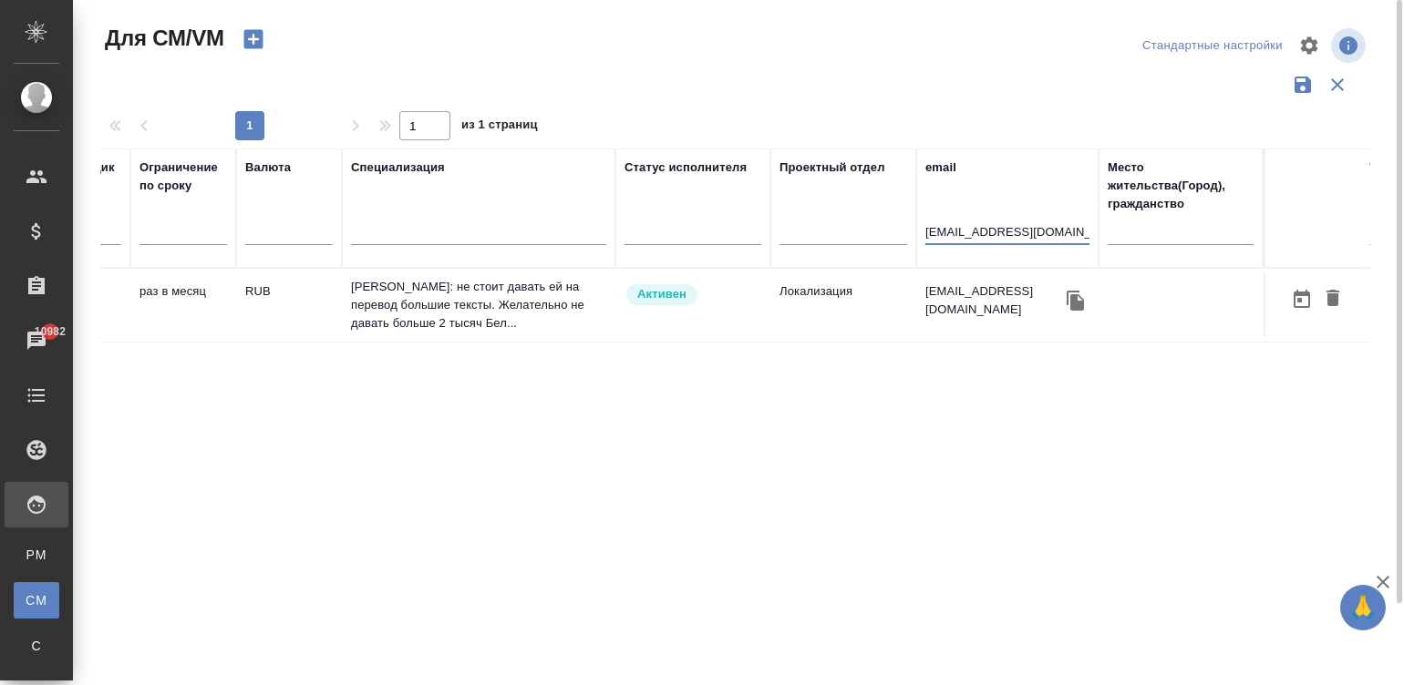
type input "triango@rambler.ru"
click at [738, 291] on div "Активен" at bounding box center [692, 295] width 137 height 25
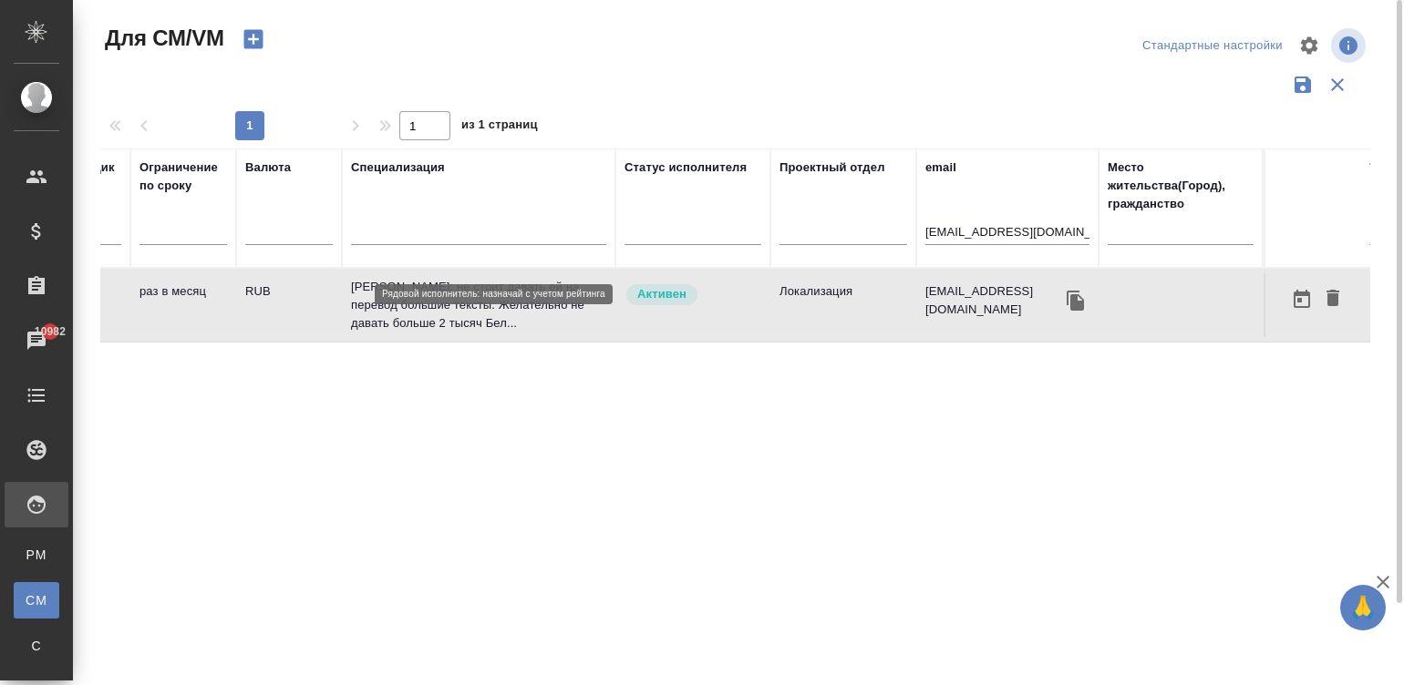
click at [738, 291] on div "Активен" at bounding box center [692, 295] width 137 height 25
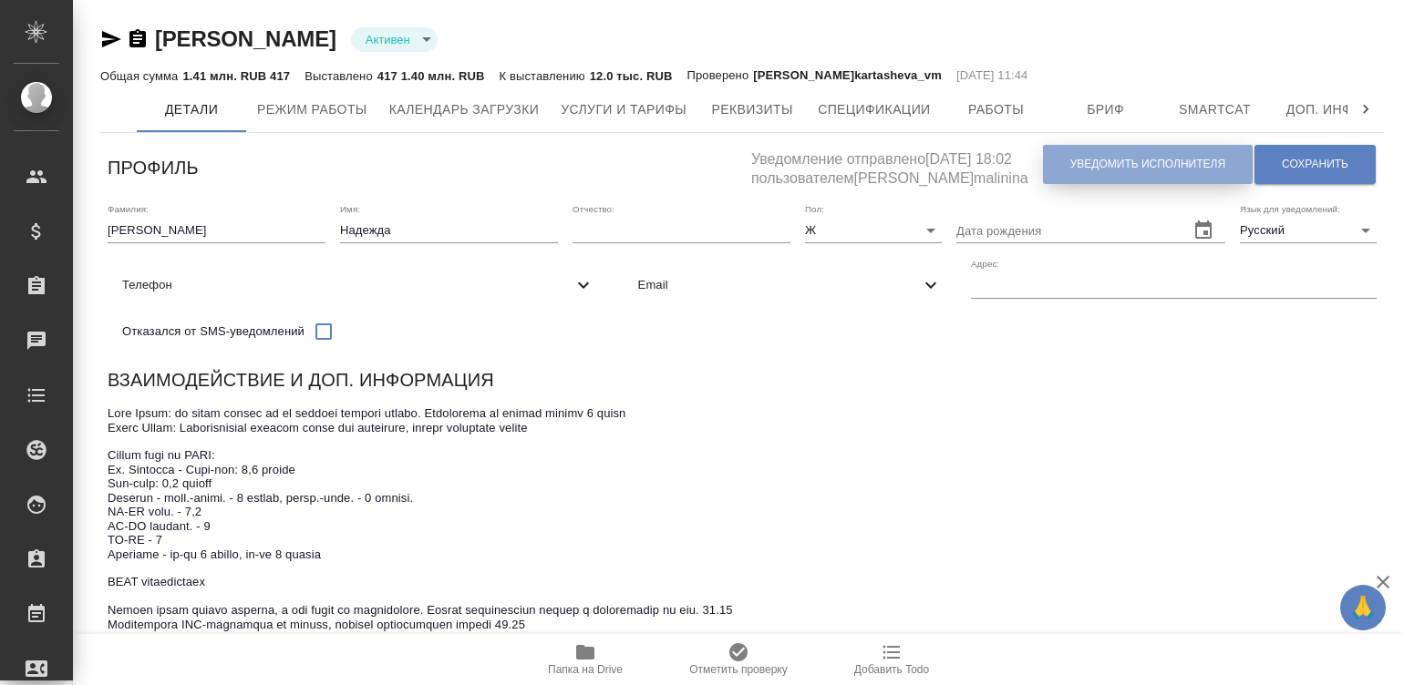
click at [1098, 164] on span "Уведомить исполнителя" at bounding box center [1147, 164] width 155 height 15
type textarea "Добрый день, Надежда! Ознакомиться с подробной информацией по выполненным работ…"
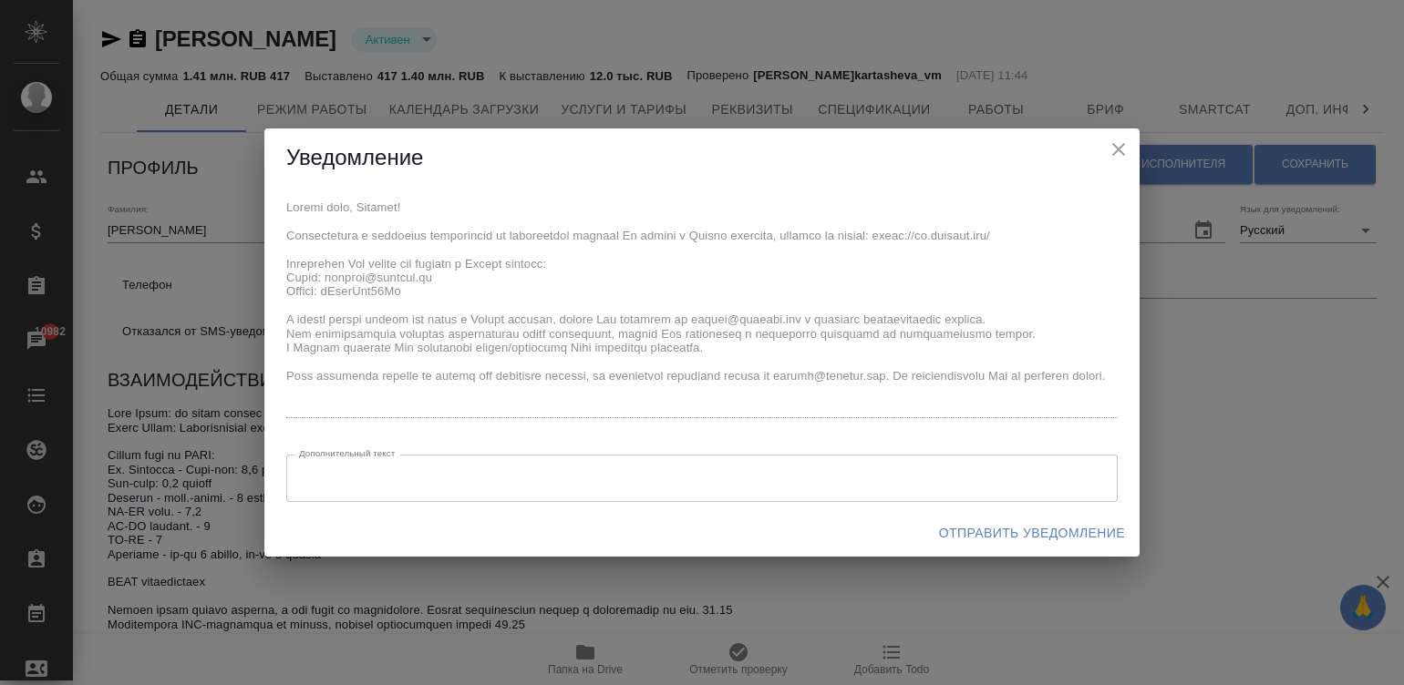
click at [1064, 530] on span "Отправить уведомление" at bounding box center [1032, 533] width 186 height 23
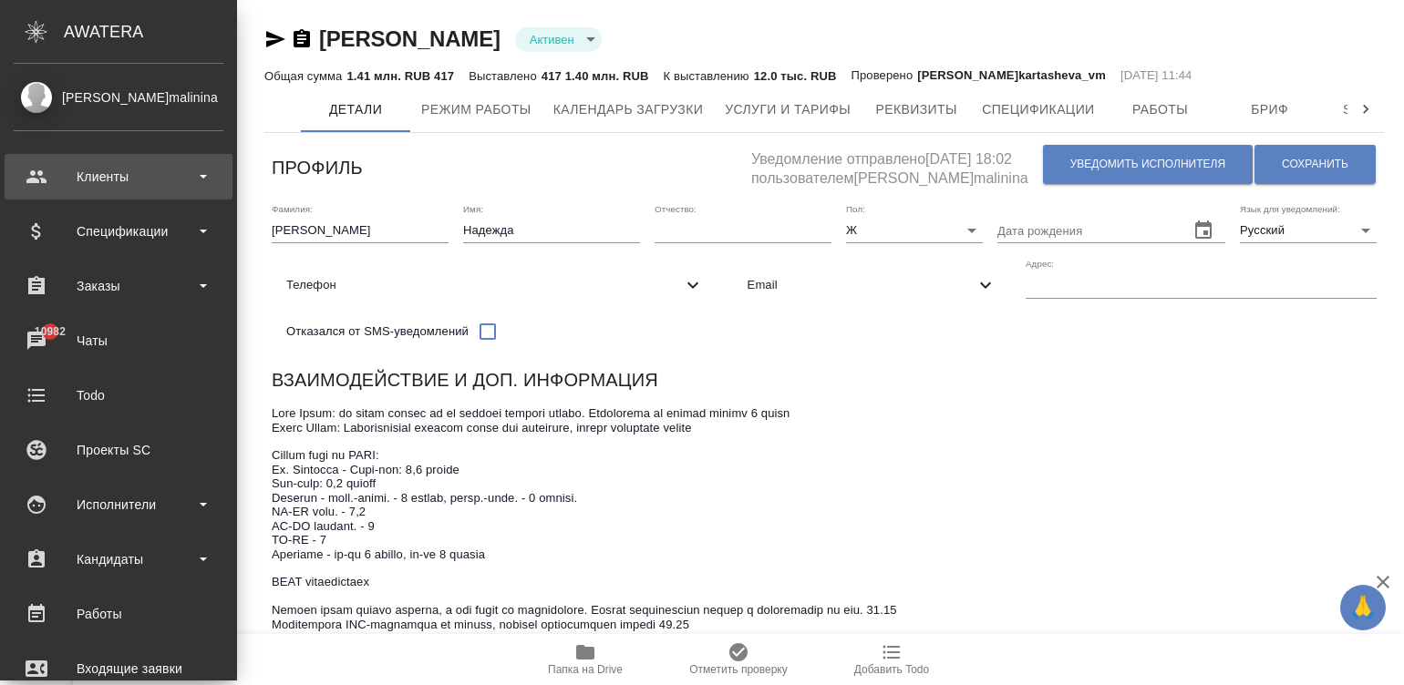
click at [44, 160] on div "Клиенты" at bounding box center [119, 177] width 228 height 46
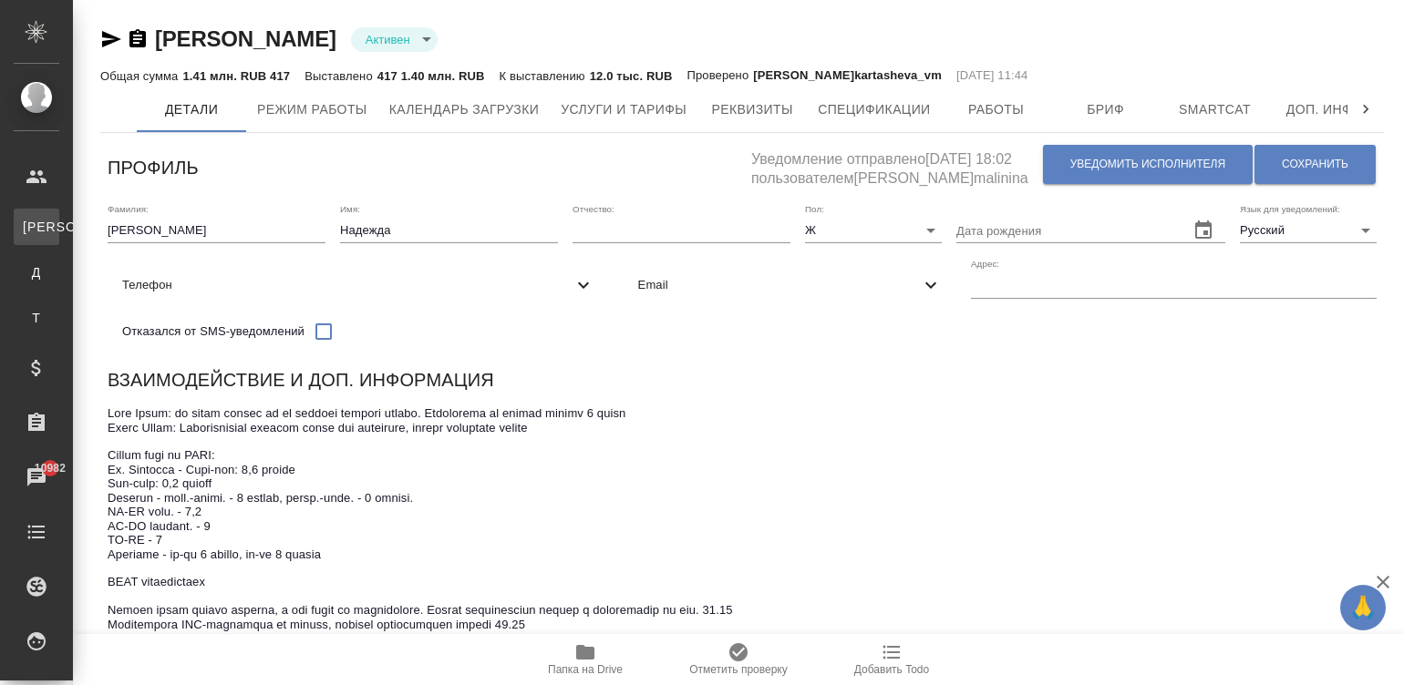
click at [27, 221] on div "Клиенты" at bounding box center [13, 227] width 27 height 18
select select "RU"
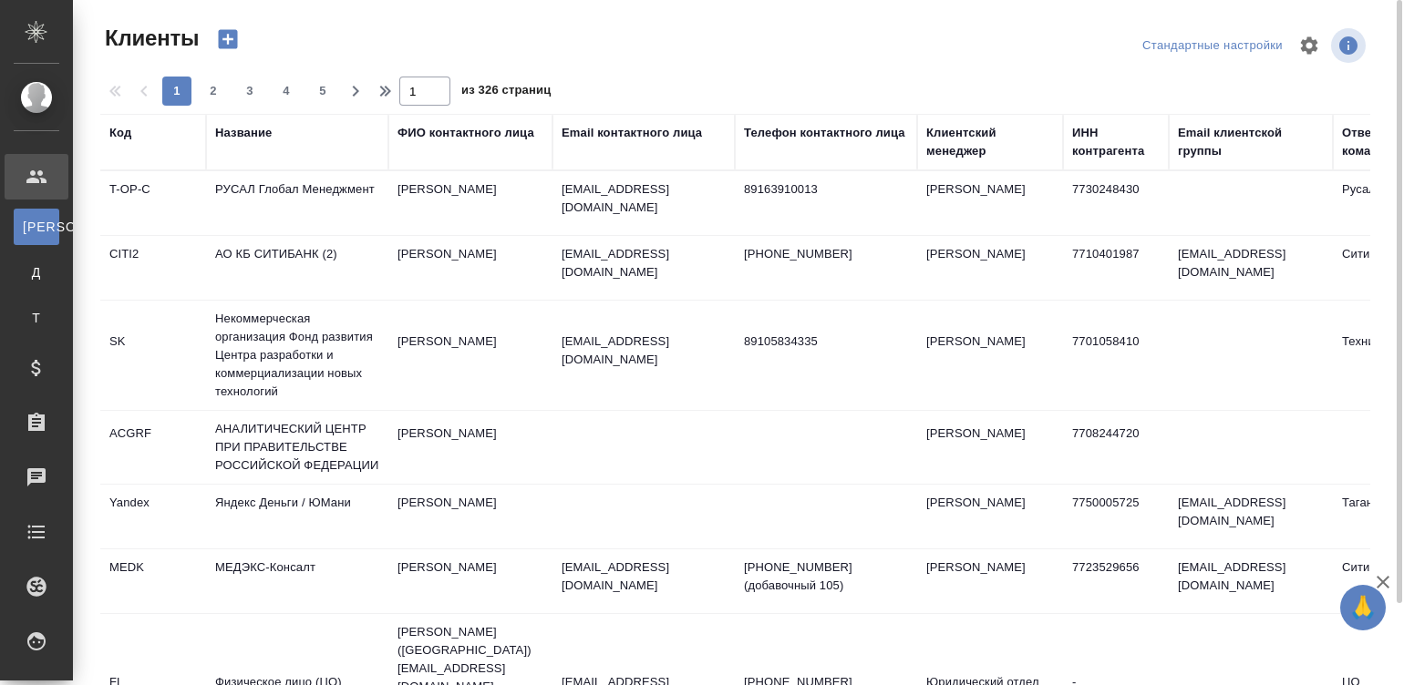
click at [232, 128] on div "Название" at bounding box center [243, 133] width 57 height 18
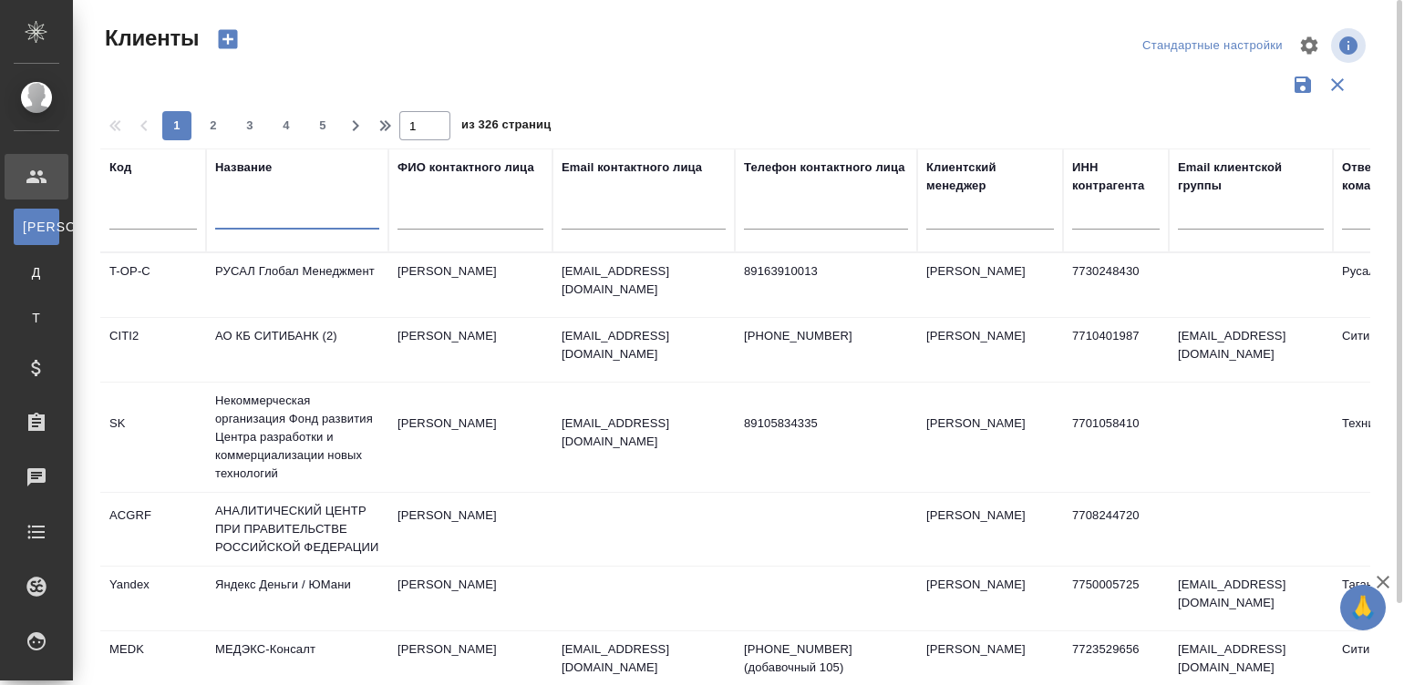
click at [293, 219] on input "text" at bounding box center [297, 218] width 164 height 23
type input "р"
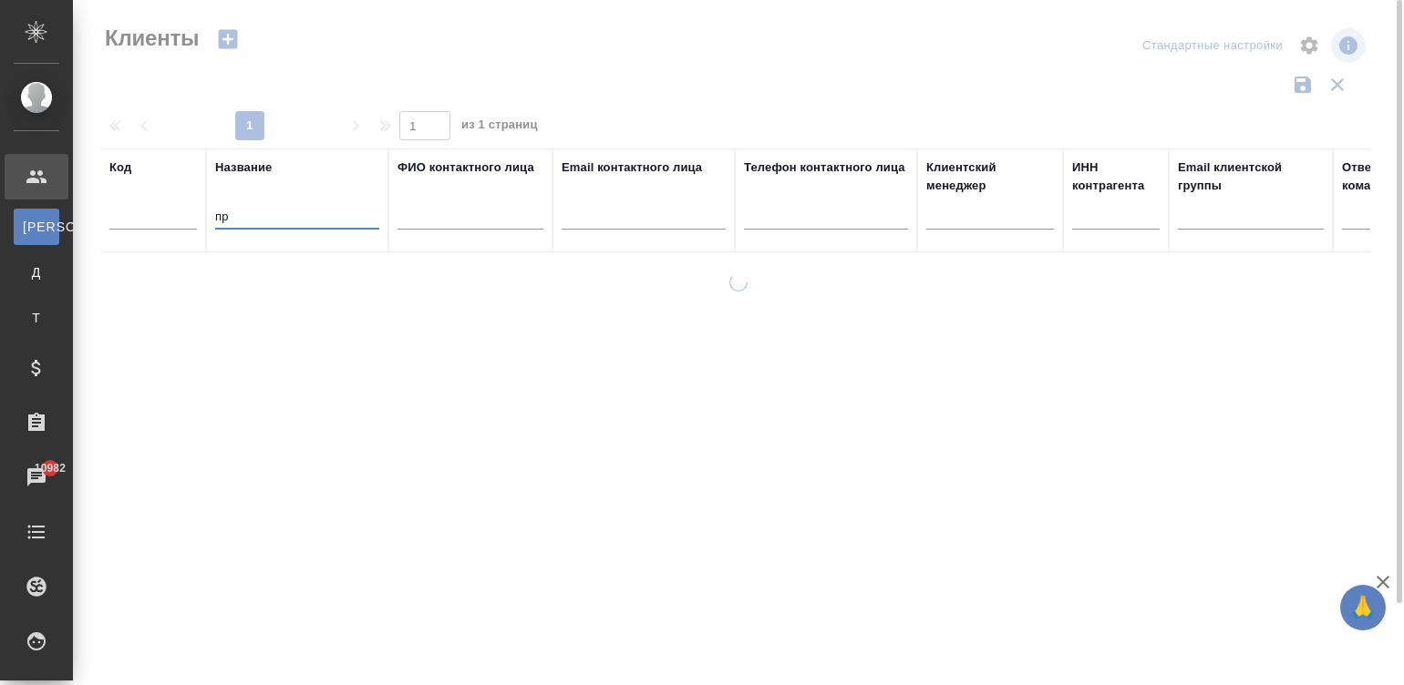
type input "п"
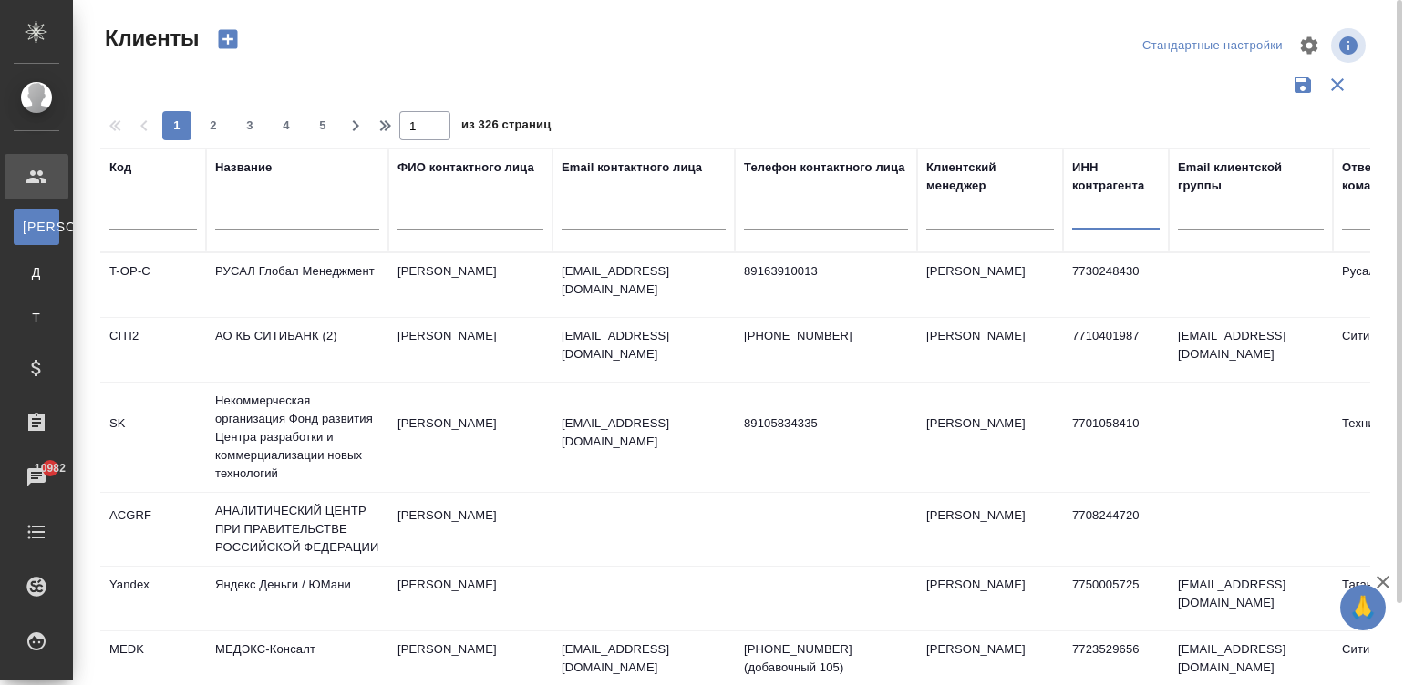
click at [1108, 224] on input "text" at bounding box center [1116, 218] width 88 height 23
paste input "9709099934"
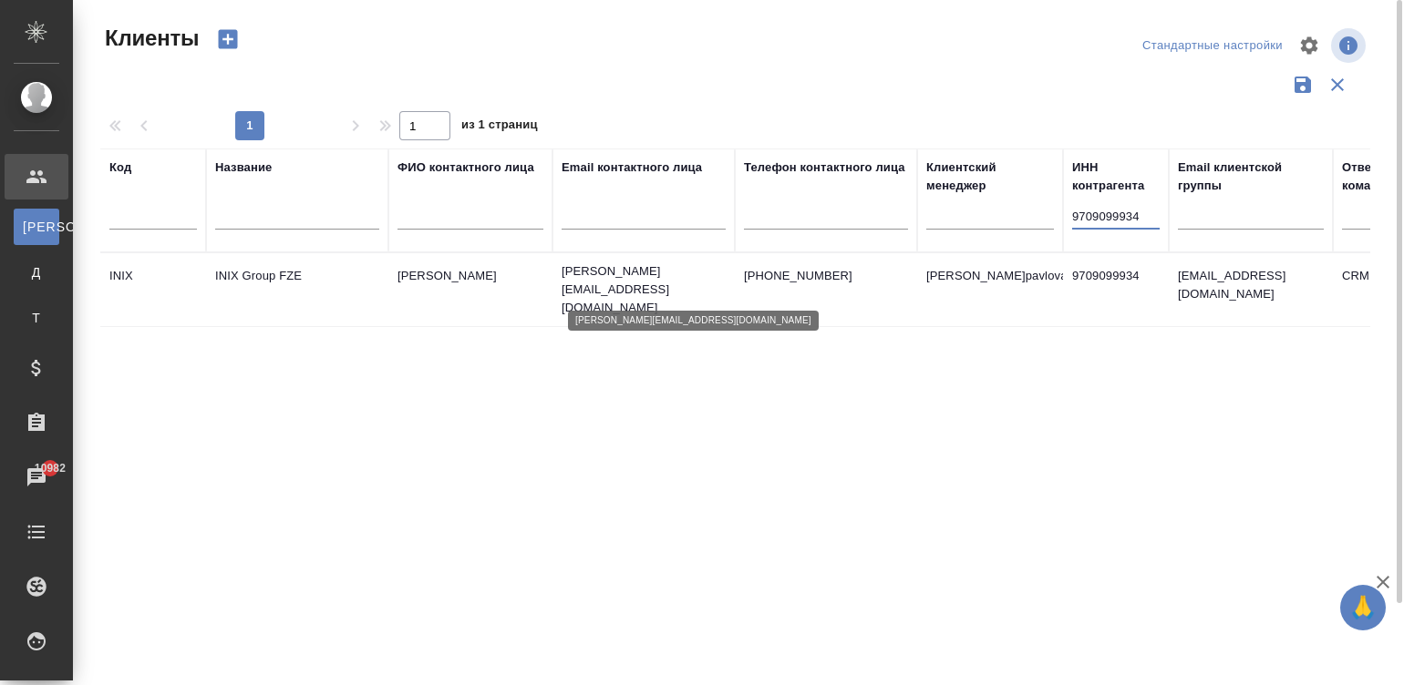
type input "9709099934"
click at [712, 291] on p "anton.ershtein@savant-eng.com" at bounding box center [643, 290] width 164 height 55
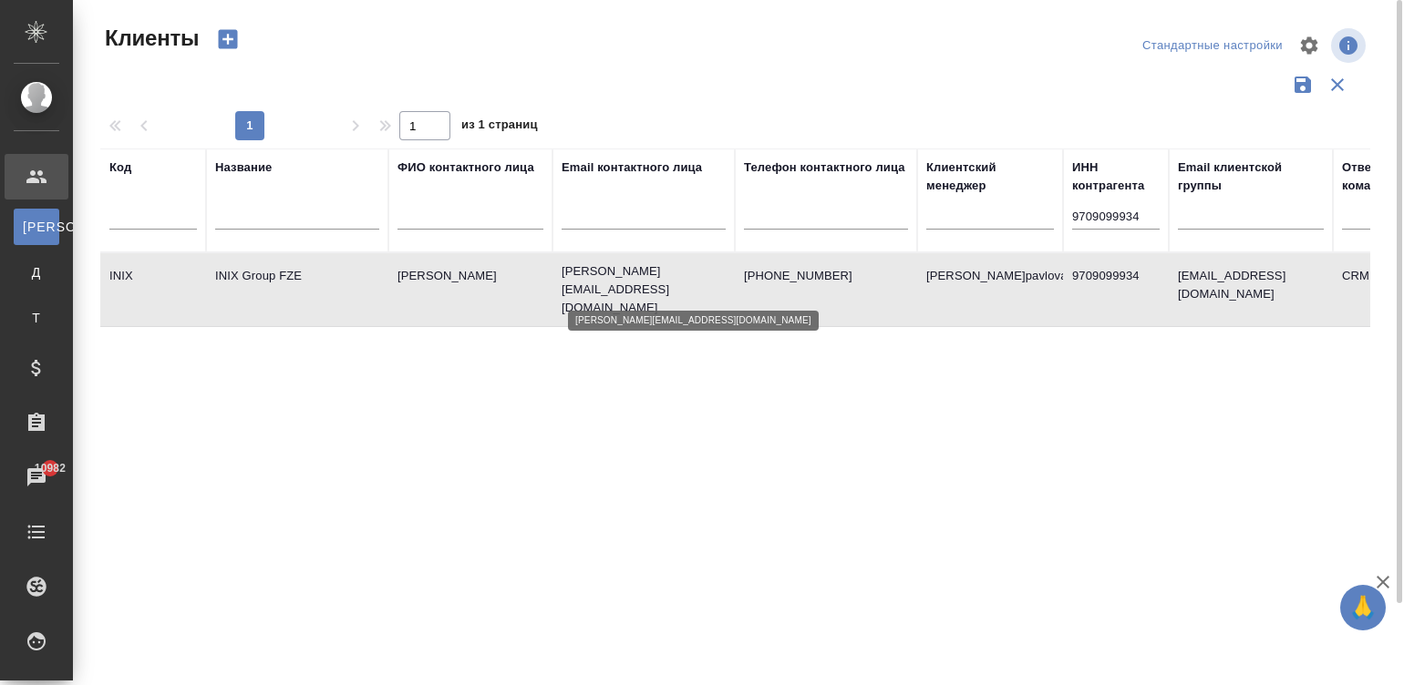
click at [712, 291] on p "anton.ershtein@savant-eng.com" at bounding box center [643, 290] width 164 height 55
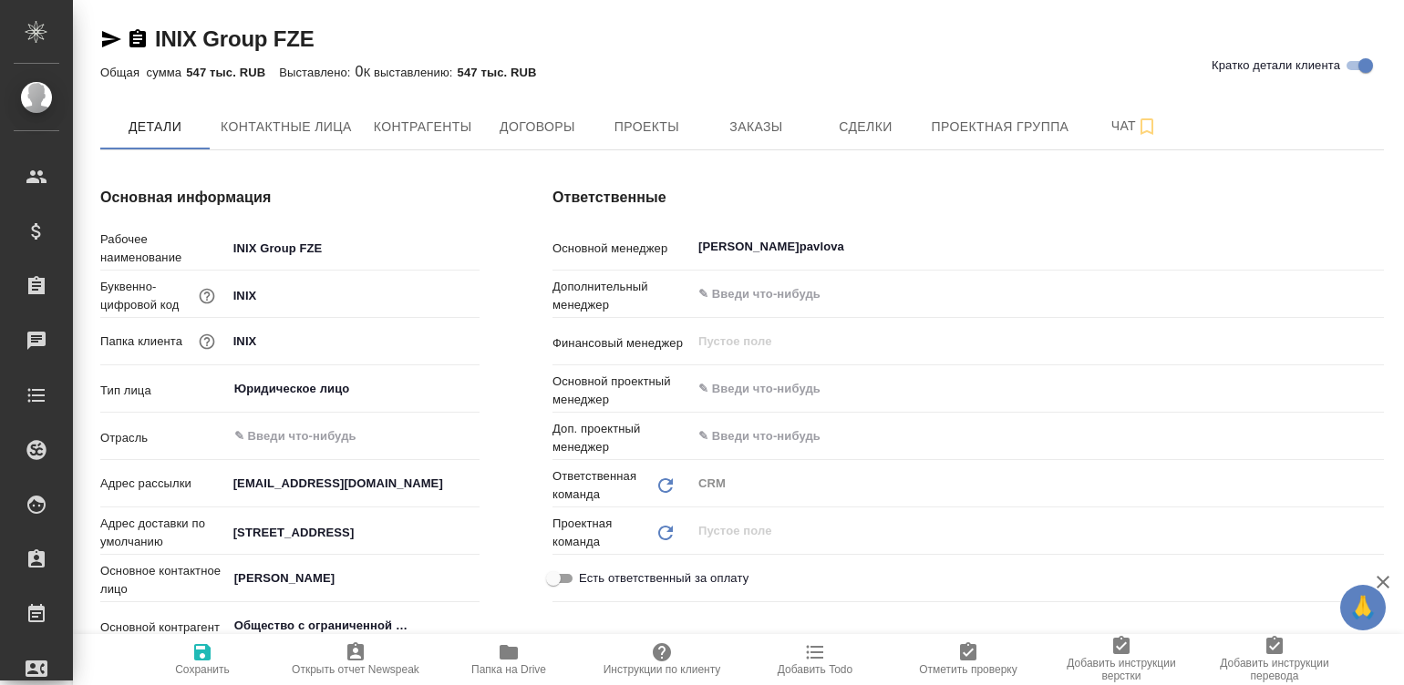
type input "Общество с ограниченной ответственностью «ПРОИВЕСТ»"
type textarea "x"
type input "Общество с ограниченной ответственностью «ПРОИВЕСТ»"
type textarea "x"
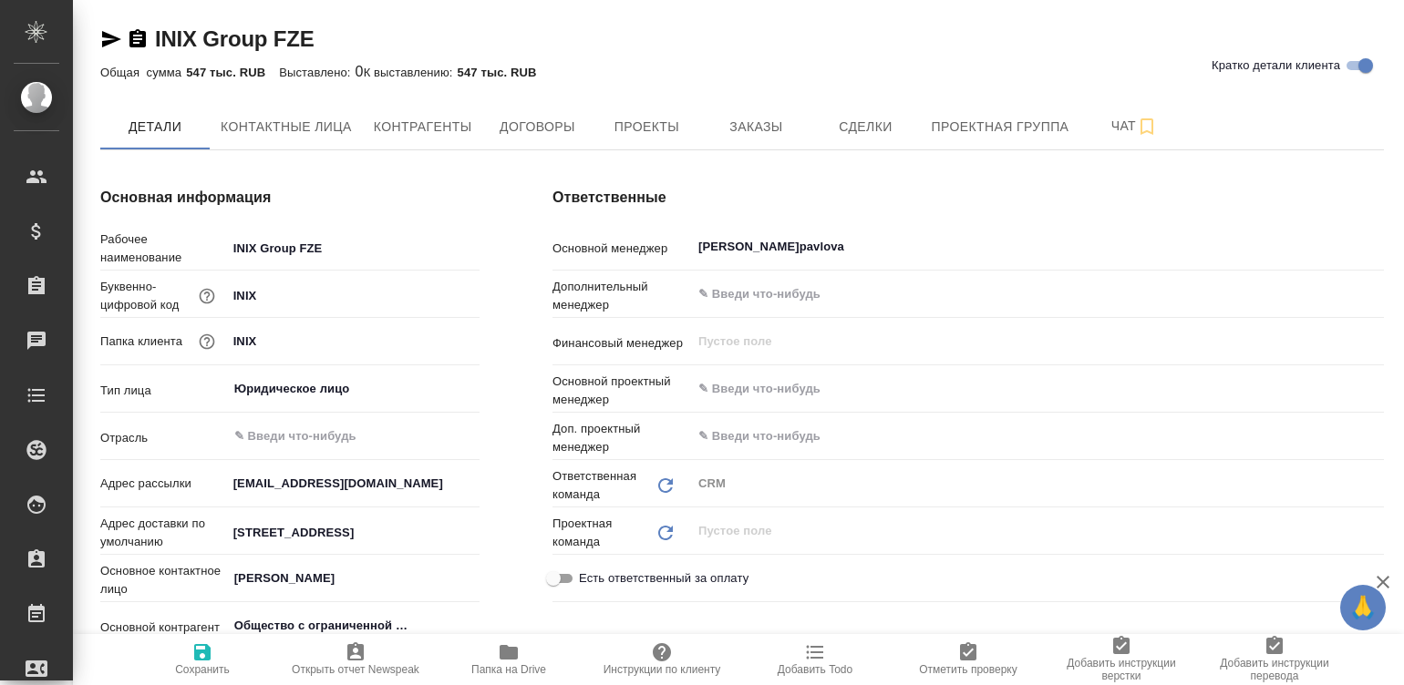
type textarea "x"
type input "Общество с ограниченной ответственностью «ПРОИВЕСТ»"
type textarea "x"
click at [524, 128] on span "Договоры" at bounding box center [537, 127] width 88 height 23
